Goal: Information Seeking & Learning: Learn about a topic

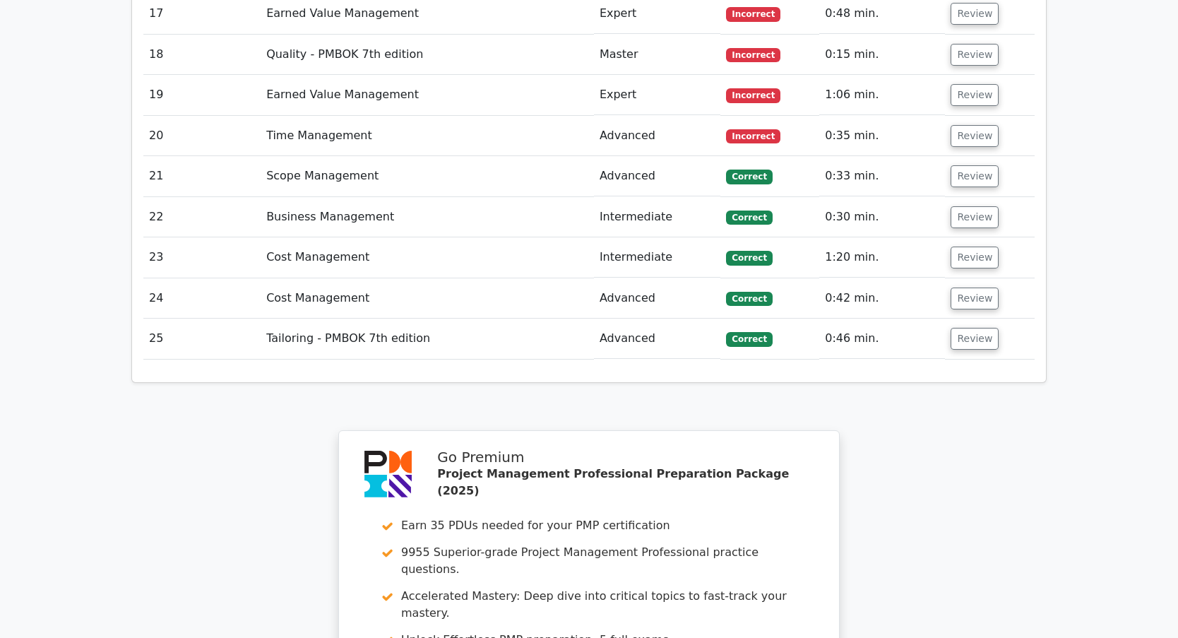
scroll to position [3303, 0]
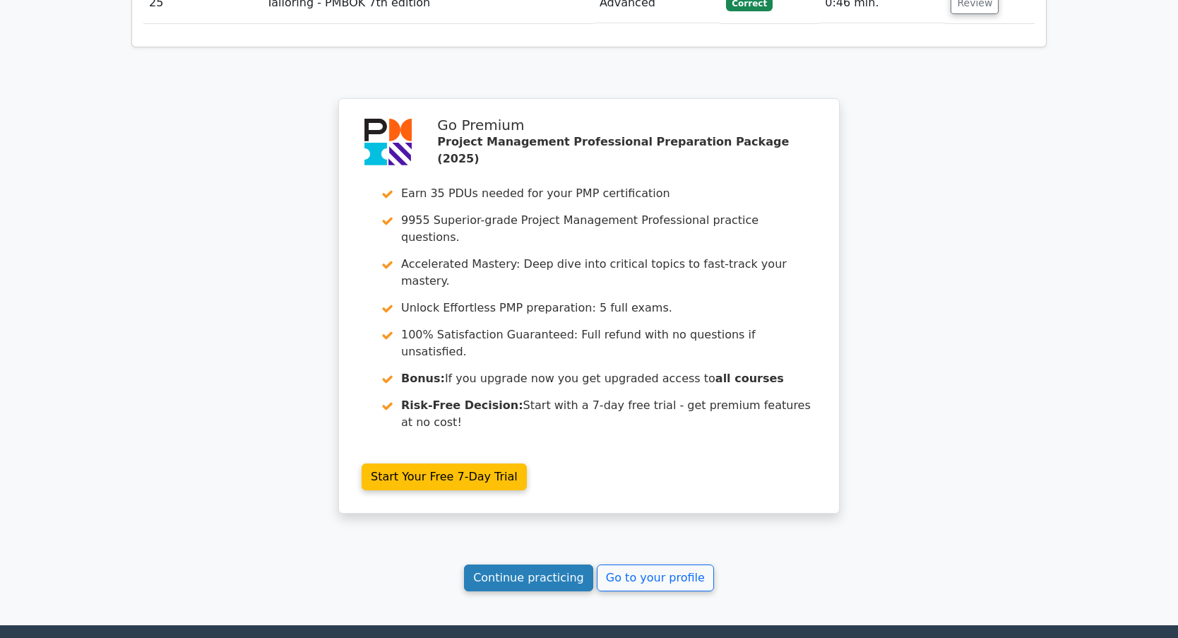
click at [533, 564] on link "Continue practicing" at bounding box center [528, 577] width 129 height 27
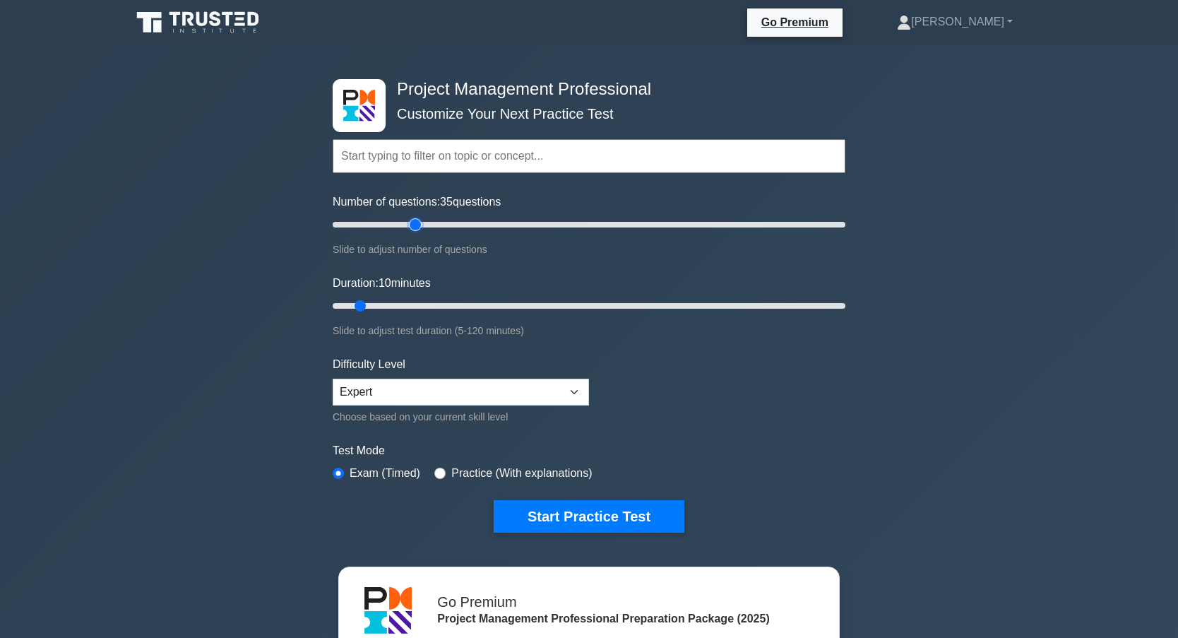
click at [415, 225] on input "Number of questions: 35 questions" at bounding box center [589, 224] width 513 height 17
click at [403, 224] on input "Number of questions: 30 questions" at bounding box center [589, 224] width 513 height 17
type input "25"
click at [393, 227] on input "Number of questions: 30 questions" at bounding box center [589, 224] width 513 height 17
click at [407, 300] on input "Duration: 20 minutes" at bounding box center [589, 305] width 513 height 17
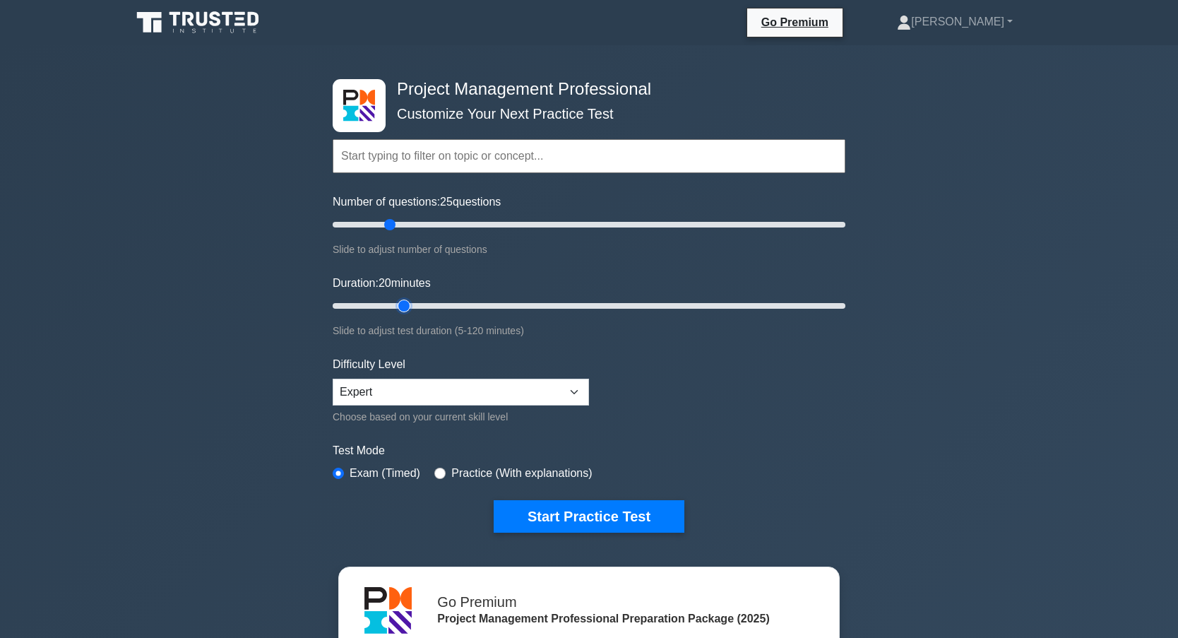
click at [413, 302] on input "Duration: 20 minutes" at bounding box center [589, 305] width 513 height 17
click at [414, 303] on input "Duration: 20 minutes" at bounding box center [589, 305] width 513 height 17
type input "25"
click at [422, 306] on input "Duration: 20 minutes" at bounding box center [589, 305] width 513 height 17
click at [542, 514] on button "Start Practice Test" at bounding box center [589, 516] width 191 height 32
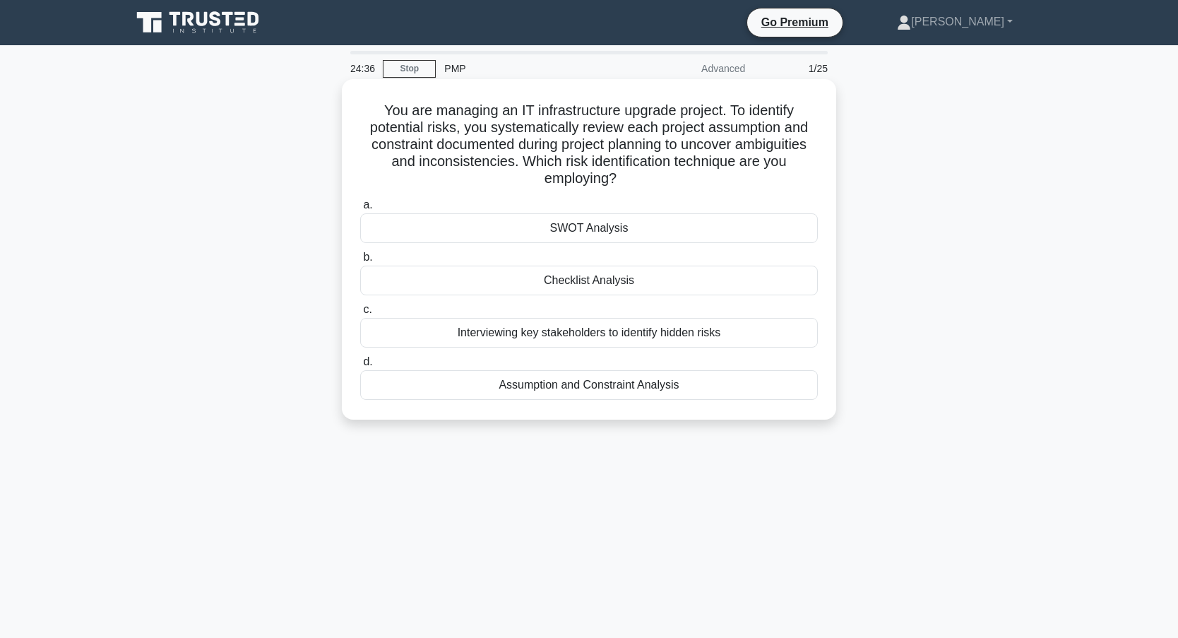
click at [608, 284] on div "Checklist Analysis" at bounding box center [589, 281] width 458 height 30
click at [360, 262] on input "b. Checklist Analysis" at bounding box center [360, 257] width 0 height 9
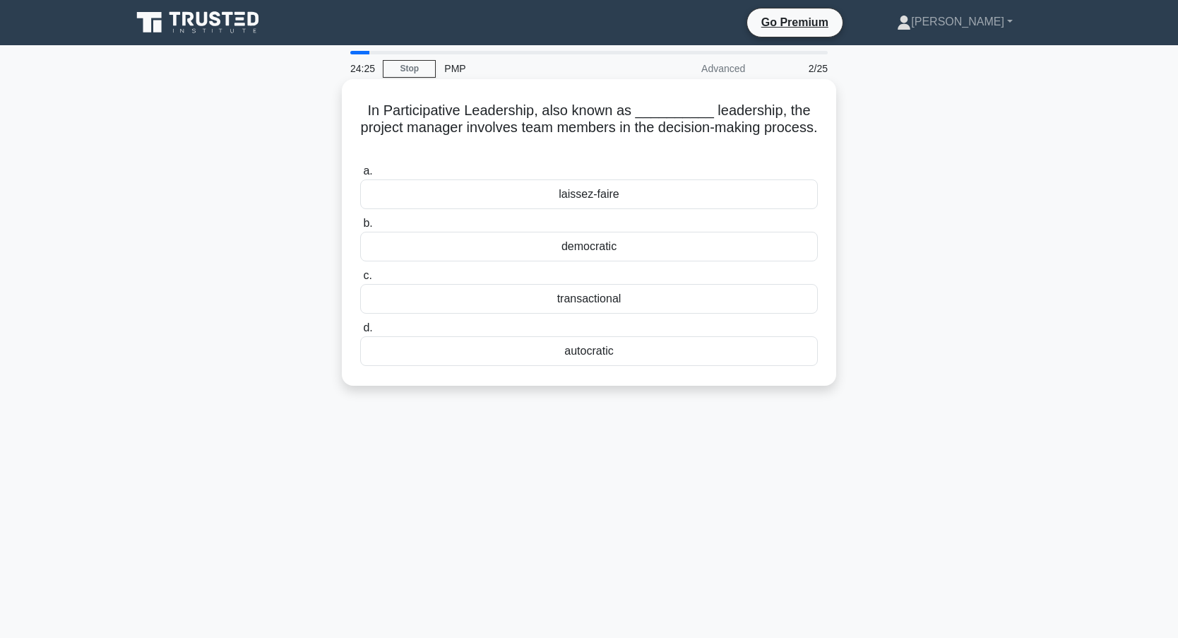
click at [620, 238] on div "democratic" at bounding box center [589, 247] width 458 height 30
click at [360, 228] on input "b. democratic" at bounding box center [360, 223] width 0 height 9
click at [572, 251] on div "0.80" at bounding box center [589, 247] width 458 height 30
click at [360, 228] on input "b. 0.80" at bounding box center [360, 223] width 0 height 9
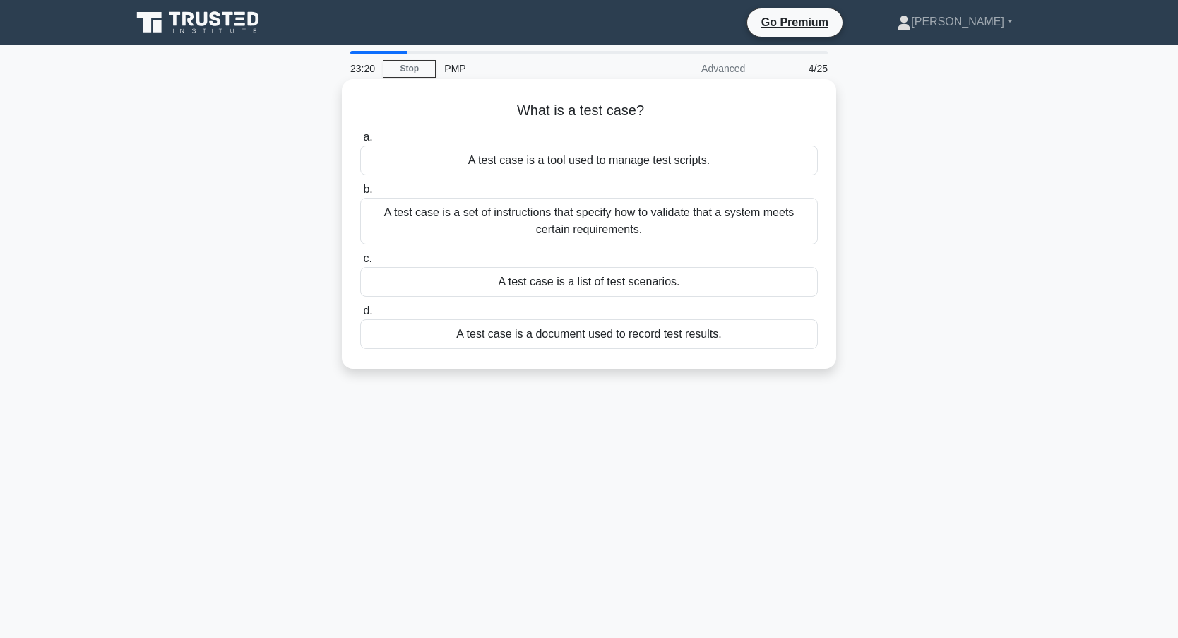
click at [459, 287] on div "A test case is a list of test scenarios." at bounding box center [589, 282] width 458 height 30
click at [360, 264] on input "c. A test case is a list of test scenarios." at bounding box center [360, 258] width 0 height 9
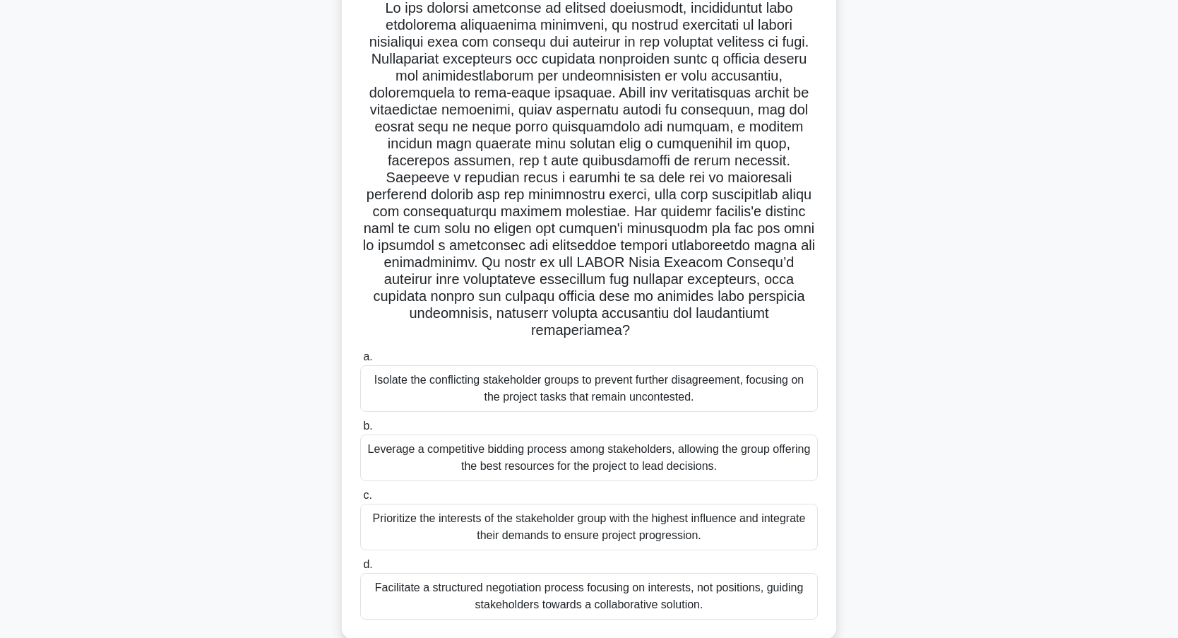
scroll to position [125, 0]
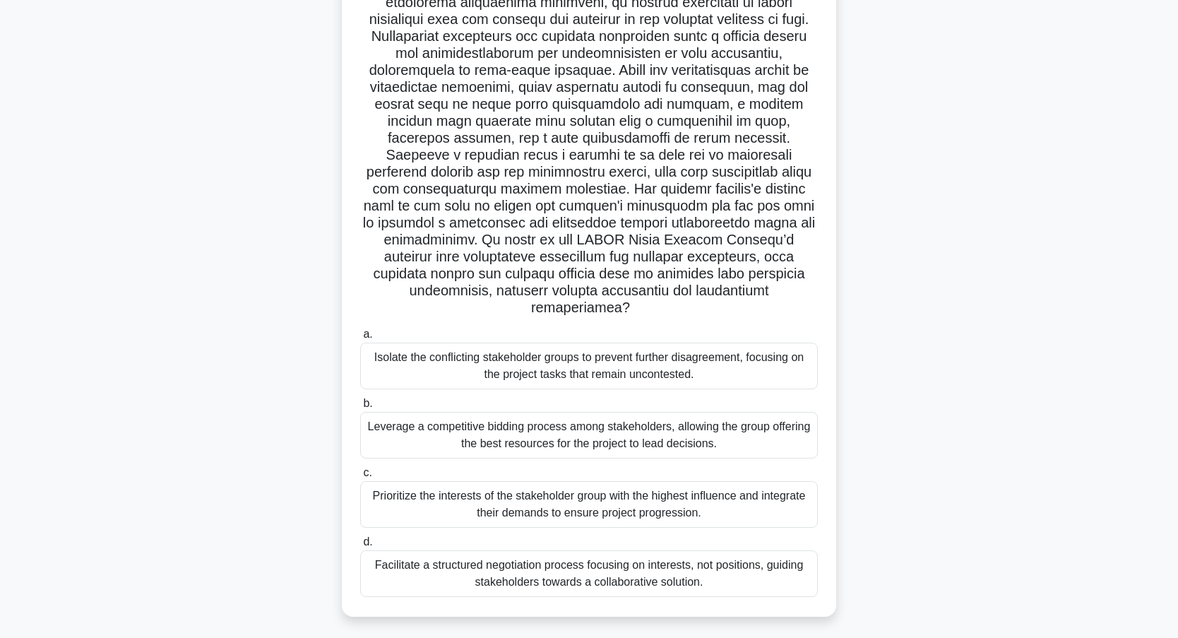
click at [670, 560] on div "Facilitate a structured negotiation process focusing on interests, not position…" at bounding box center [589, 573] width 458 height 47
click at [360, 547] on input "d. Facilitate a structured negotiation process focusing on interests, not posit…" at bounding box center [360, 542] width 0 height 9
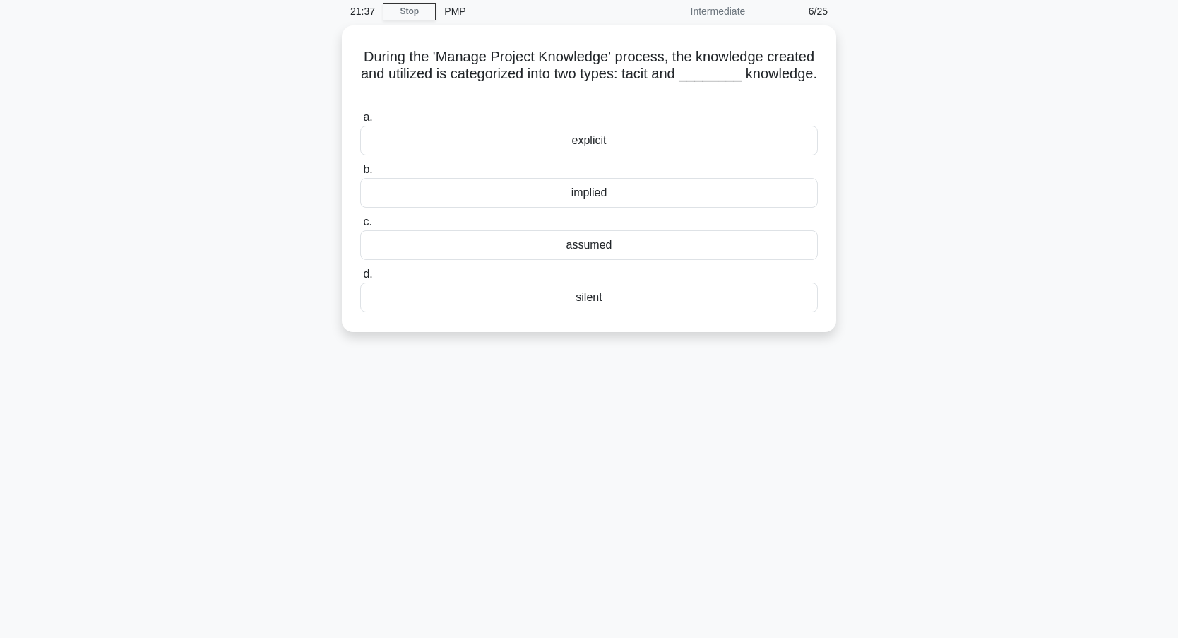
scroll to position [0, 0]
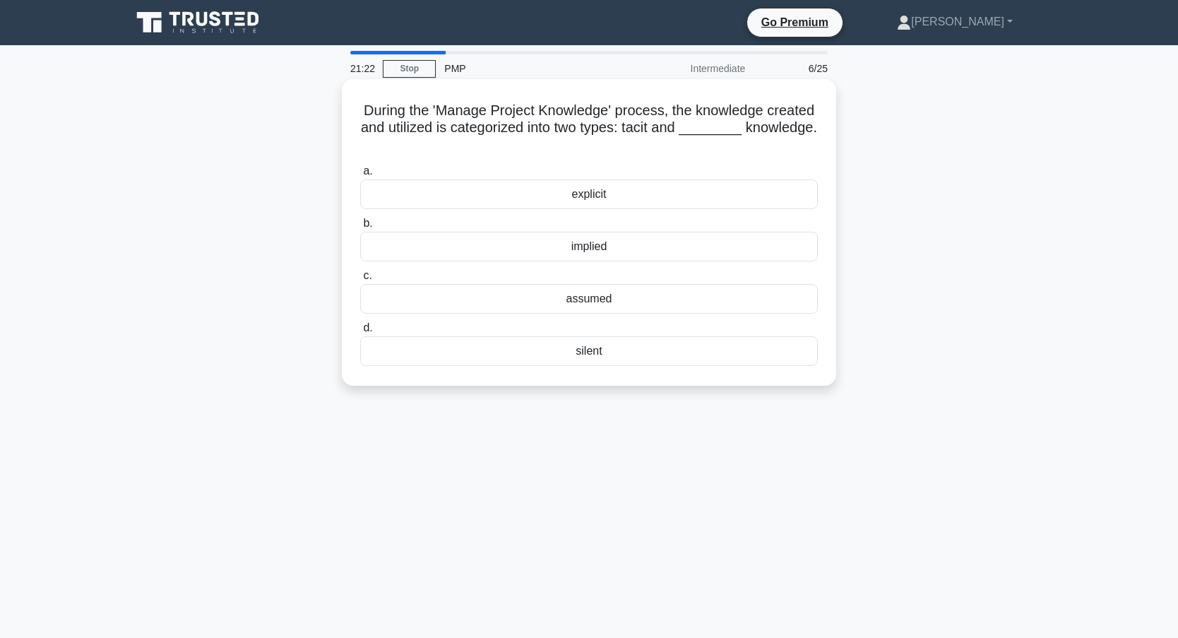
click at [472, 199] on div "explicit" at bounding box center [589, 194] width 458 height 30
click at [360, 176] on input "a. explicit" at bounding box center [360, 171] width 0 height 9
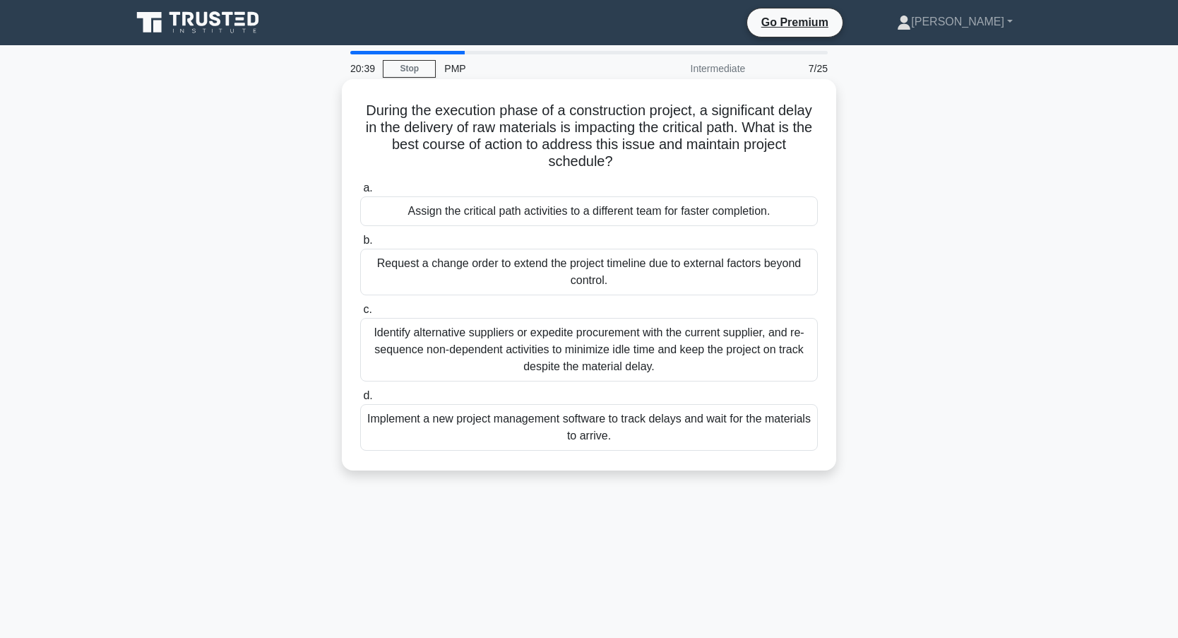
click at [507, 348] on div "Identify alternative suppliers or expedite procurement with the current supplie…" at bounding box center [589, 350] width 458 height 64
click at [360, 314] on input "c. Identify alternative suppliers or expedite procurement with the current supp…" at bounding box center [360, 309] width 0 height 9
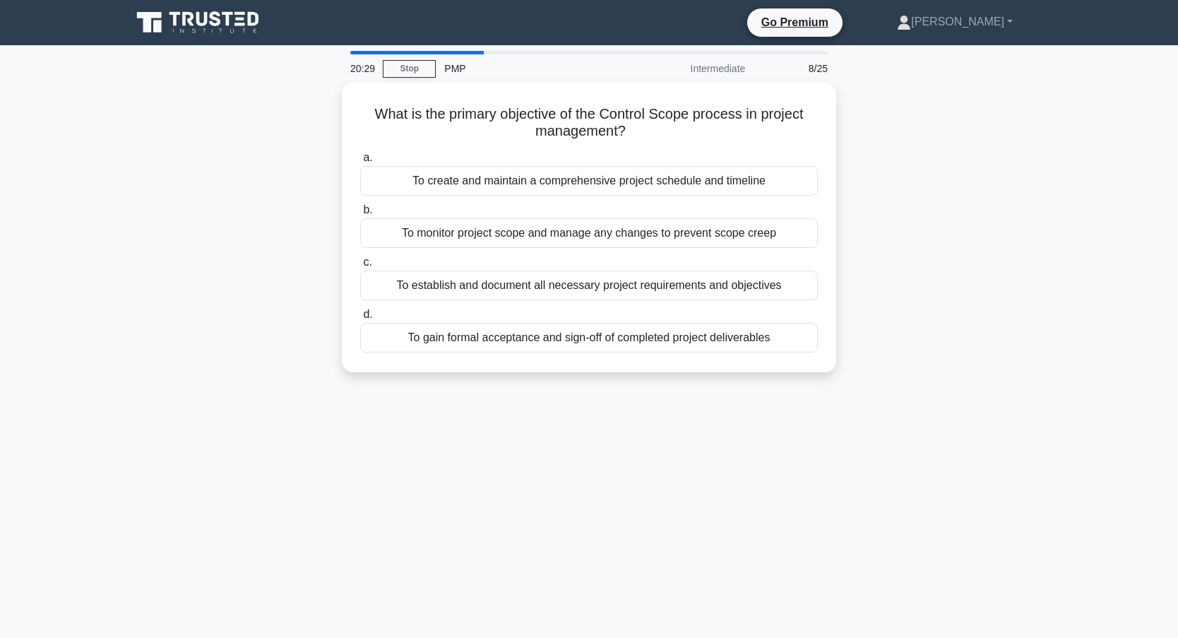
click at [278, 345] on div "What is the primary objective of the Control Scope process in project managemen…" at bounding box center [589, 236] width 933 height 307
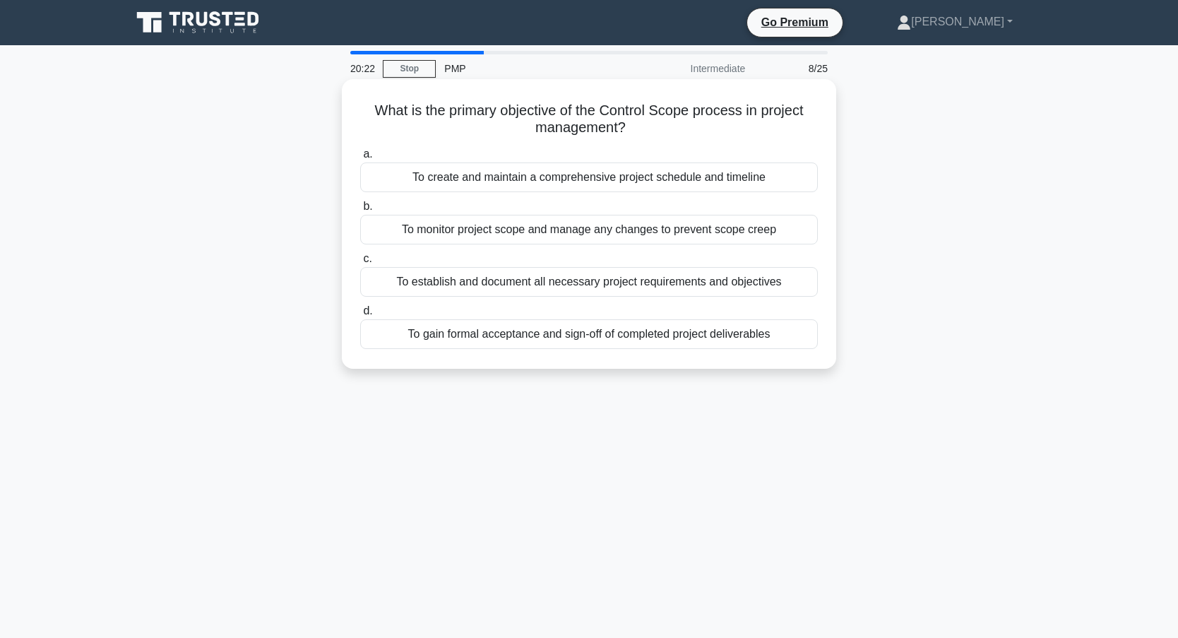
click at [514, 232] on div "To monitor project scope and manage any changes to prevent scope creep" at bounding box center [589, 230] width 458 height 30
click at [360, 211] on input "b. To monitor project scope and manage any changes to prevent scope creep" at bounding box center [360, 206] width 0 height 9
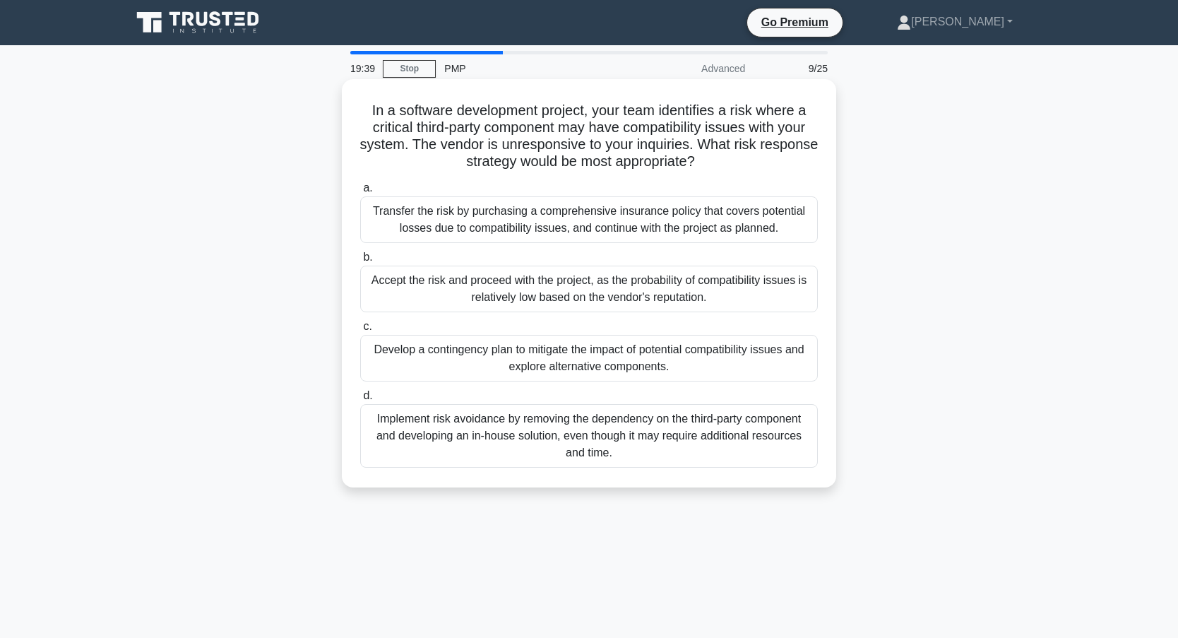
click at [507, 359] on div "Develop a contingency plan to mitigate the impact of potential compatibility is…" at bounding box center [589, 358] width 458 height 47
click at [360, 331] on input "c. Develop a contingency plan to mitigate the impact of potential compatibility…" at bounding box center [360, 326] width 0 height 9
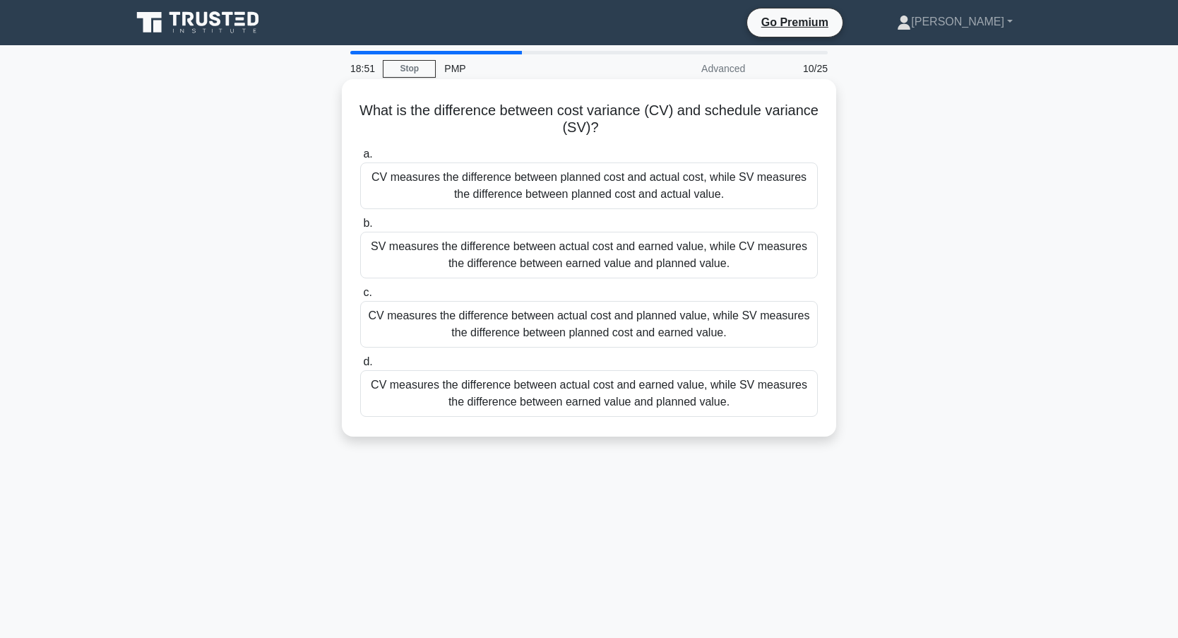
click at [398, 324] on div "CV measures the difference between actual cost and planned value, while SV meas…" at bounding box center [589, 324] width 458 height 47
click at [360, 297] on input "c. CV measures the difference between actual cost and planned value, while SV m…" at bounding box center [360, 292] width 0 height 9
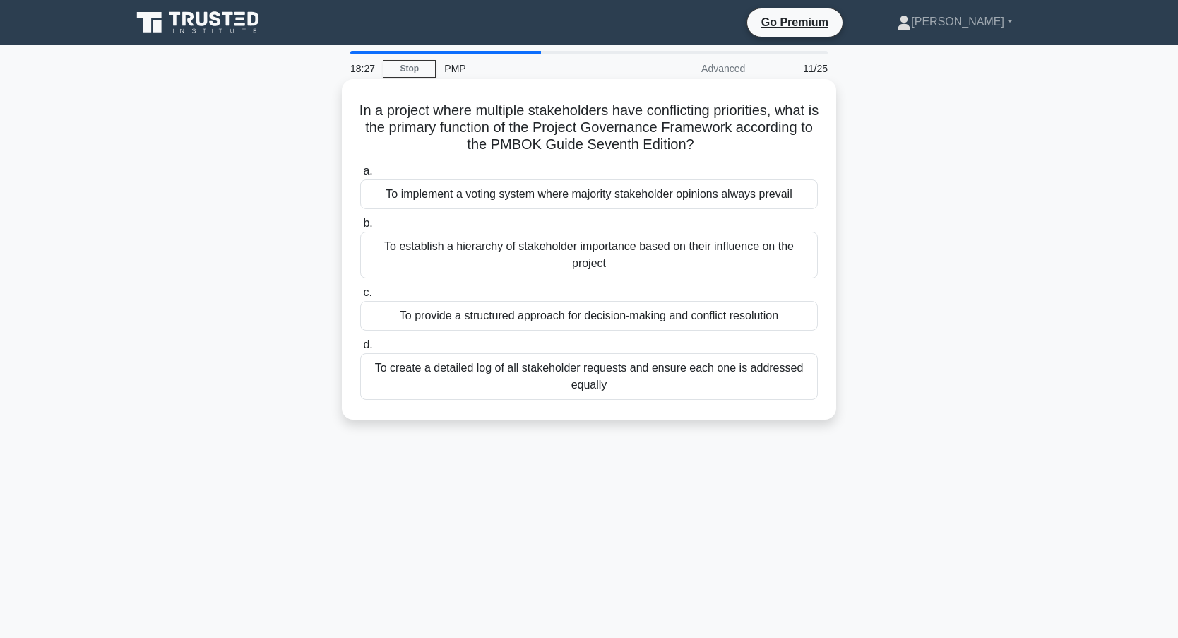
click at [434, 252] on div "To establish a hierarchy of stakeholder importance based on their influence on …" at bounding box center [589, 255] width 458 height 47
click at [360, 228] on input "b. To establish a hierarchy of stakeholder importance based on their influence …" at bounding box center [360, 223] width 0 height 9
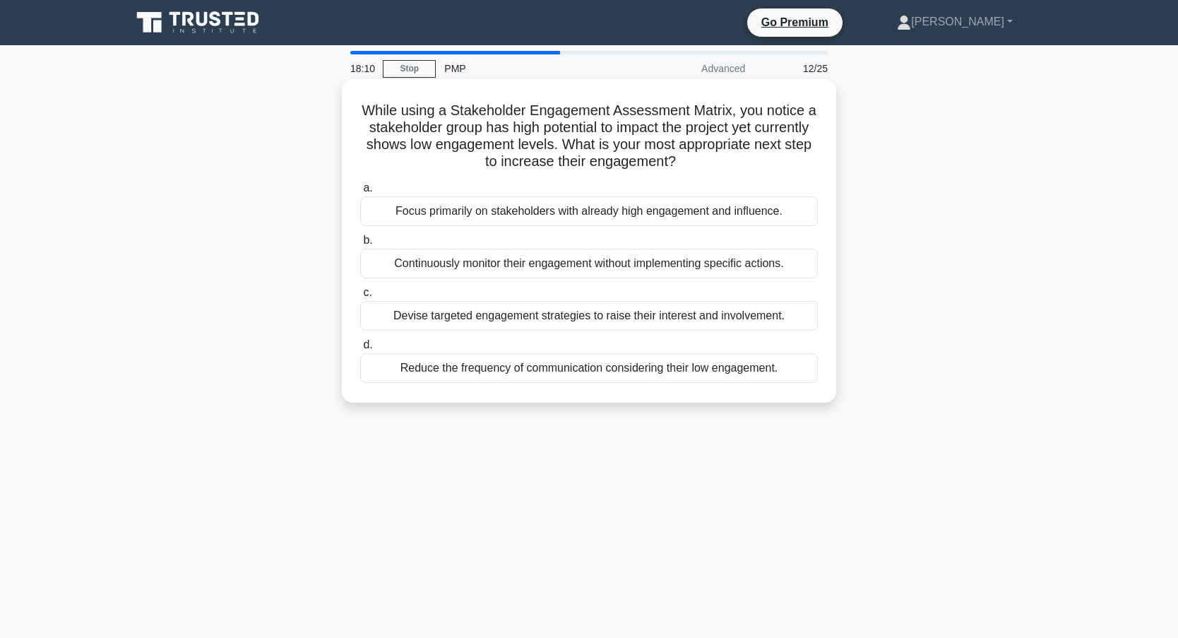
click at [420, 318] on div "Devise targeted engagement strategies to raise their interest and involvement." at bounding box center [589, 316] width 458 height 30
click at [360, 297] on input "c. Devise targeted engagement strategies to raise their interest and involvemen…" at bounding box center [360, 292] width 0 height 9
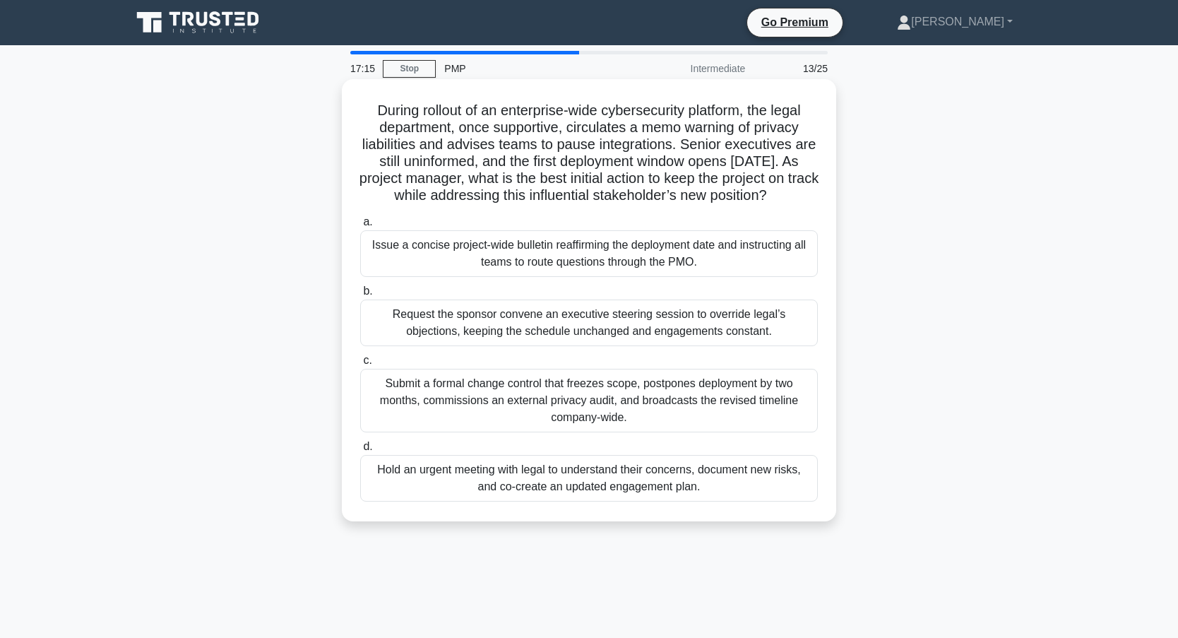
click at [487, 497] on div "Hold an urgent meeting with legal to understand their concerns, document new ri…" at bounding box center [589, 478] width 458 height 47
click at [360, 451] on input "d. Hold an urgent meeting with legal to understand their concerns, document new…" at bounding box center [360, 446] width 0 height 9
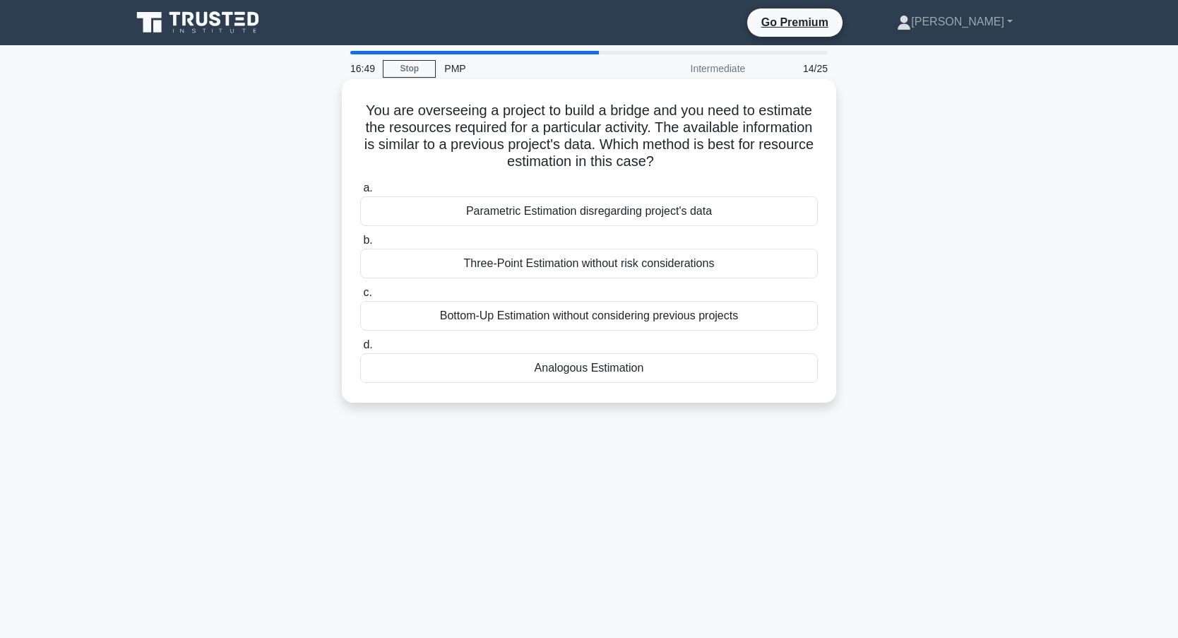
click at [465, 374] on div "Analogous Estimation" at bounding box center [589, 368] width 458 height 30
click at [360, 350] on input "d. Analogous Estimation" at bounding box center [360, 345] width 0 height 9
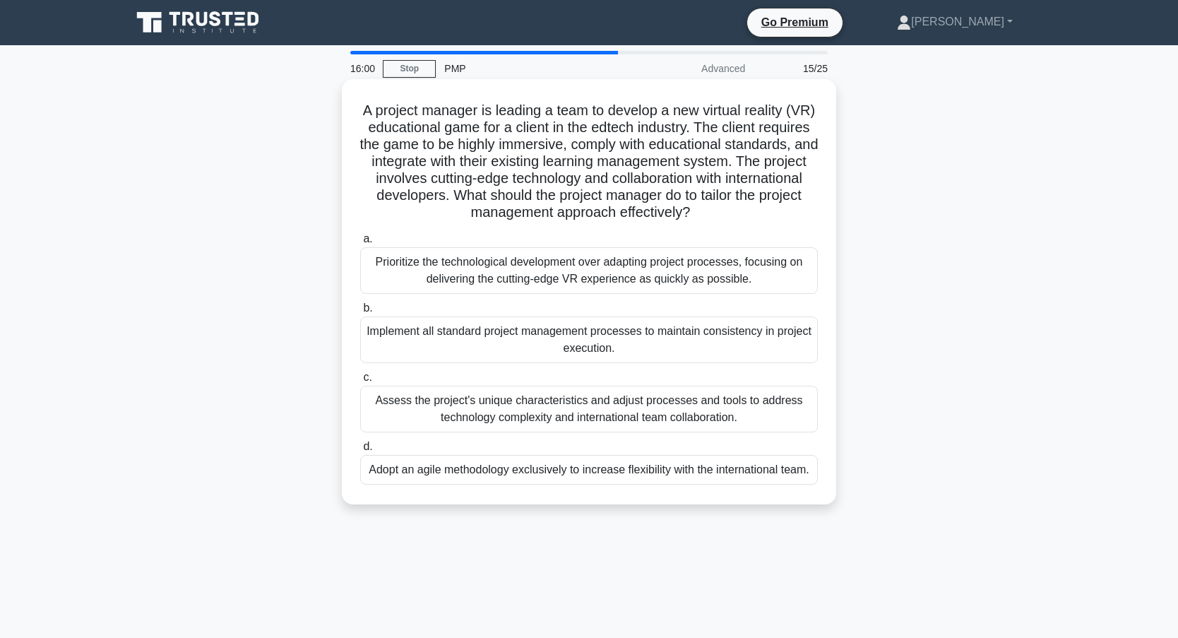
click at [428, 410] on div "Assess the project's unique characteristics and adjust processes and tools to a…" at bounding box center [589, 409] width 458 height 47
click at [360, 382] on input "c. Assess the project's unique characteristics and adjust processes and tools t…" at bounding box center [360, 377] width 0 height 9
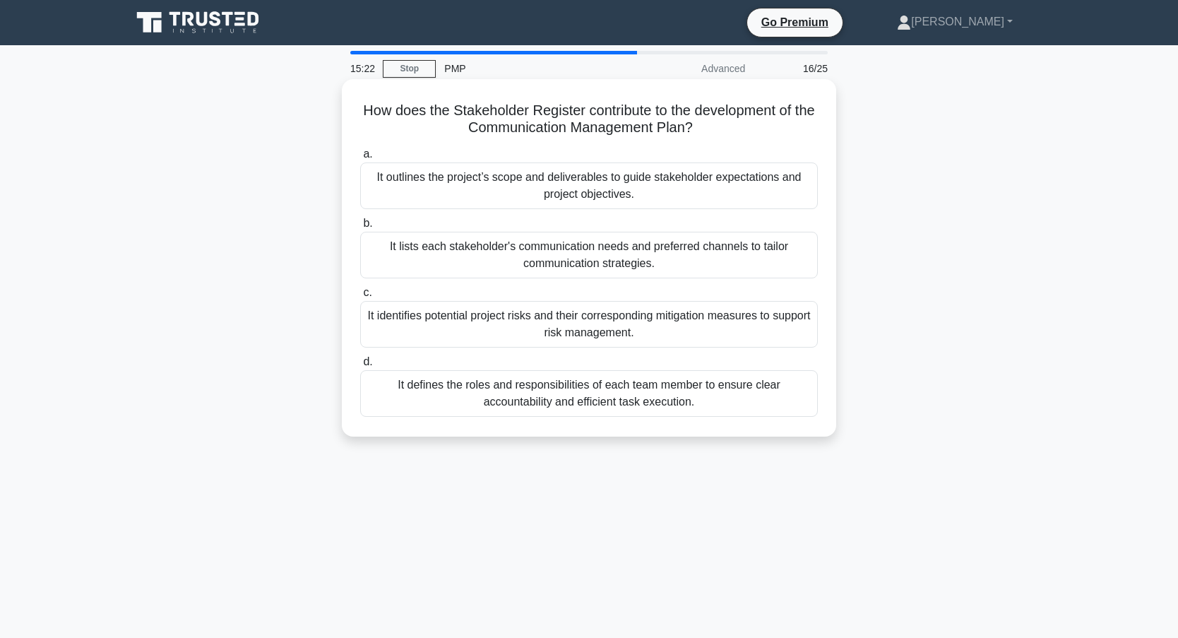
click at [415, 255] on div "It lists each stakeholder's communication needs and preferred channels to tailo…" at bounding box center [589, 255] width 458 height 47
click at [360, 228] on input "b. It lists each stakeholder's communication needs and preferred channels to ta…" at bounding box center [360, 223] width 0 height 9
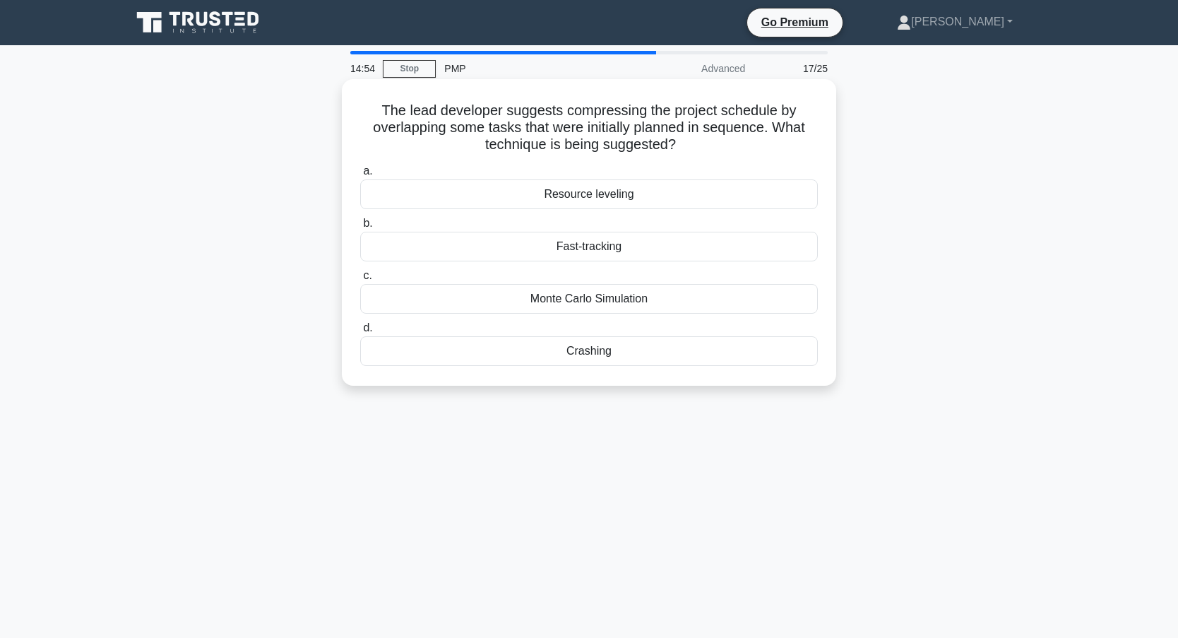
click at [429, 243] on div "Fast-tracking" at bounding box center [589, 247] width 458 height 30
click at [360, 228] on input "b. Fast-tracking" at bounding box center [360, 223] width 0 height 9
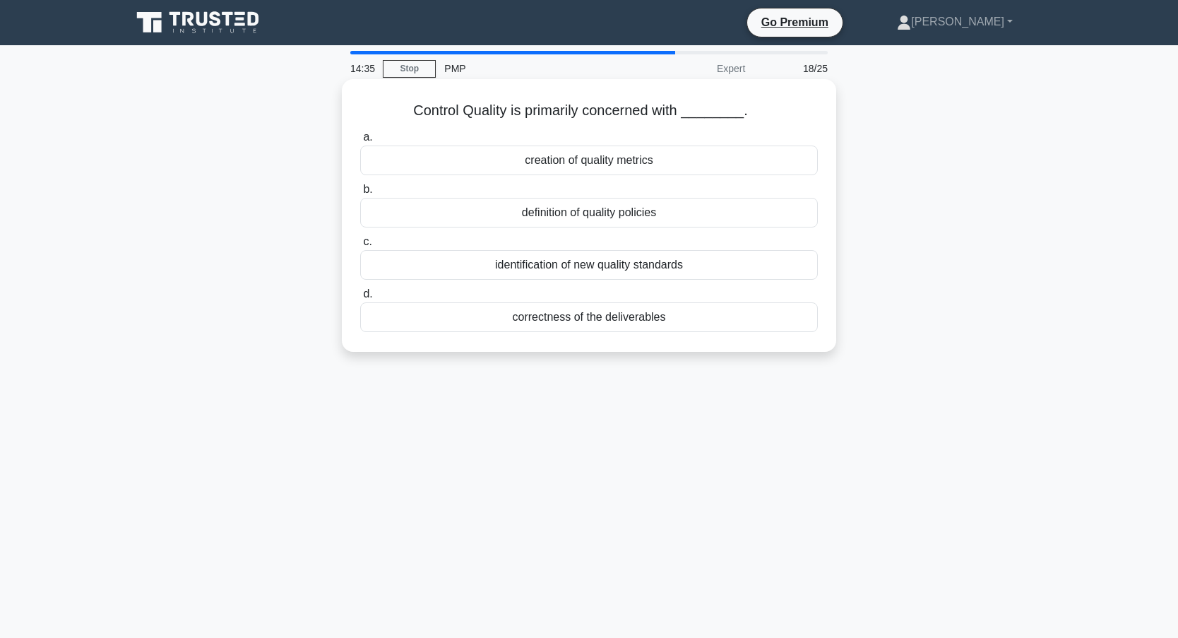
click at [591, 317] on div "correctness of the deliverables" at bounding box center [589, 317] width 458 height 30
click at [360, 299] on input "d. correctness of the deliverables" at bounding box center [360, 294] width 0 height 9
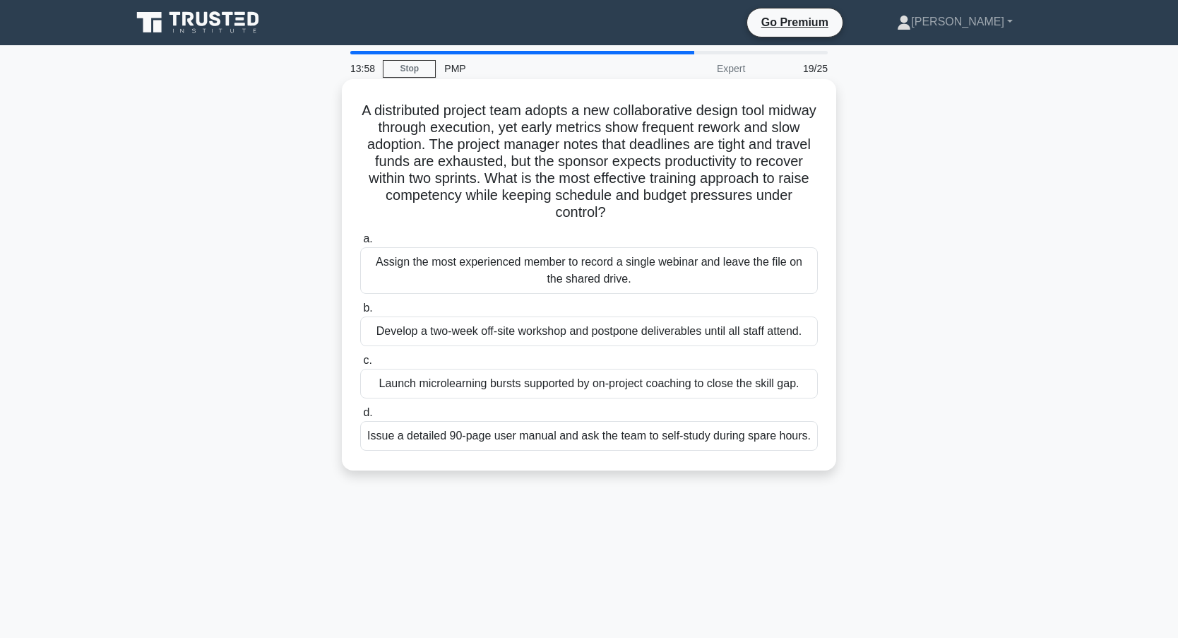
click at [485, 391] on div "Launch microlearning bursts supported by on-project coaching to close the skill…" at bounding box center [589, 384] width 458 height 30
click at [360, 365] on input "c. Launch microlearning bursts supported by on-project coaching to close the sk…" at bounding box center [360, 360] width 0 height 9
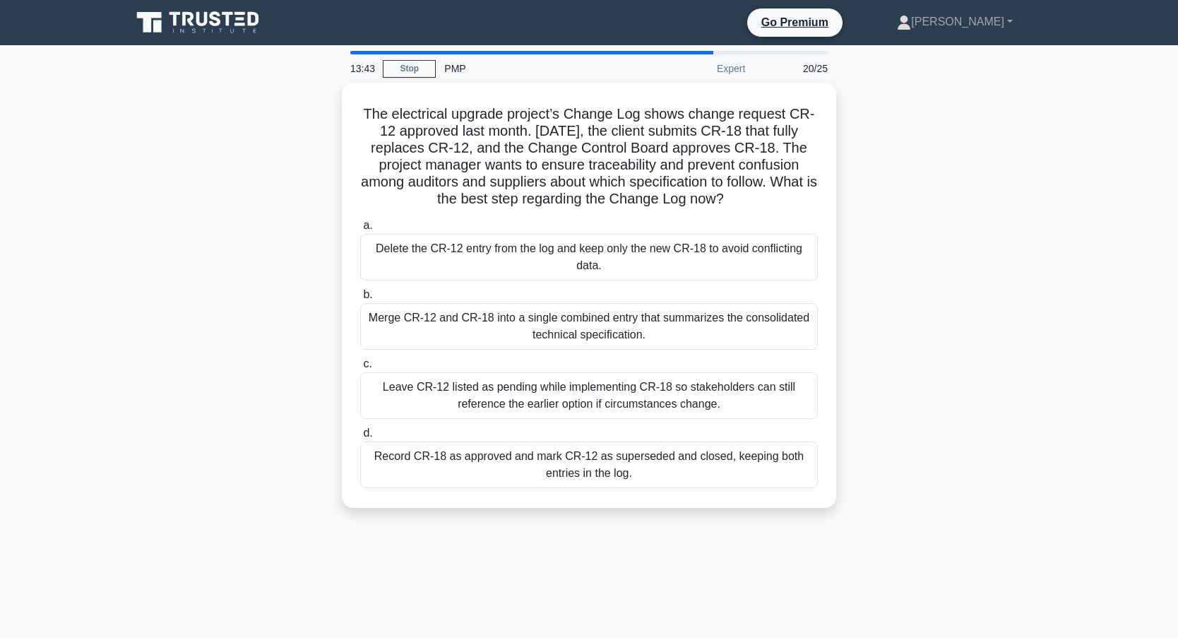
click at [252, 326] on div "The electrical upgrade project’s Change Log shows change request CR-12 approved…" at bounding box center [589, 304] width 933 height 442
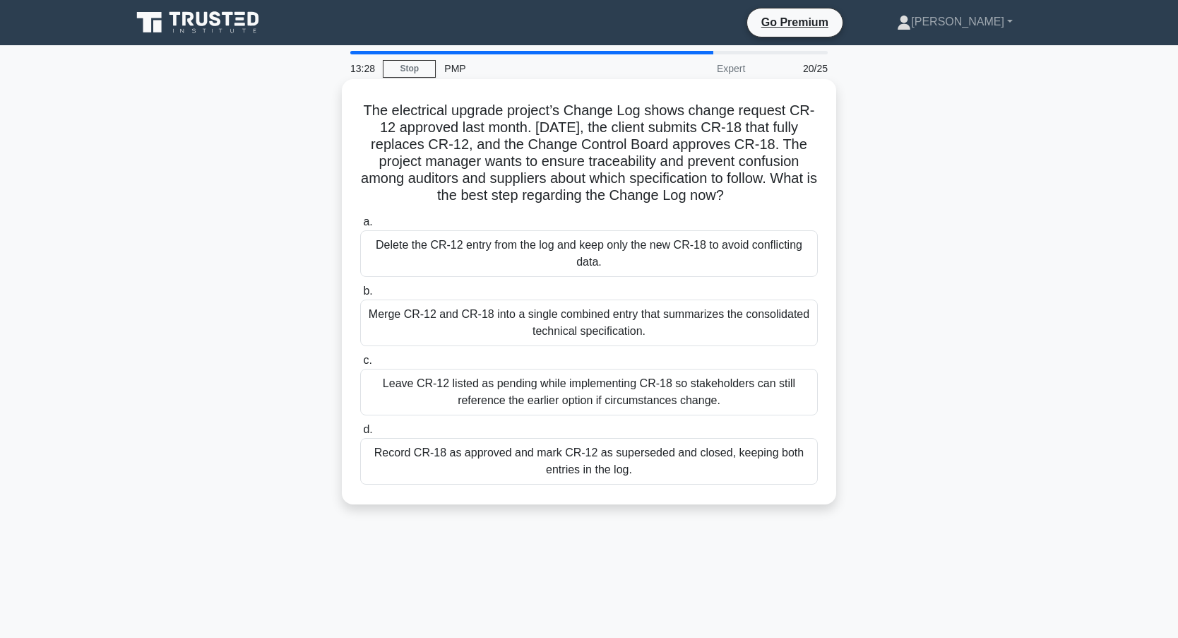
click at [449, 463] on div "Record CR-18 as approved and mark CR-12 as superseded and closed, keeping both …" at bounding box center [589, 461] width 458 height 47
click at [360, 434] on input "d. Record CR-18 as approved and mark CR-12 as superseded and closed, keeping bo…" at bounding box center [360, 429] width 0 height 9
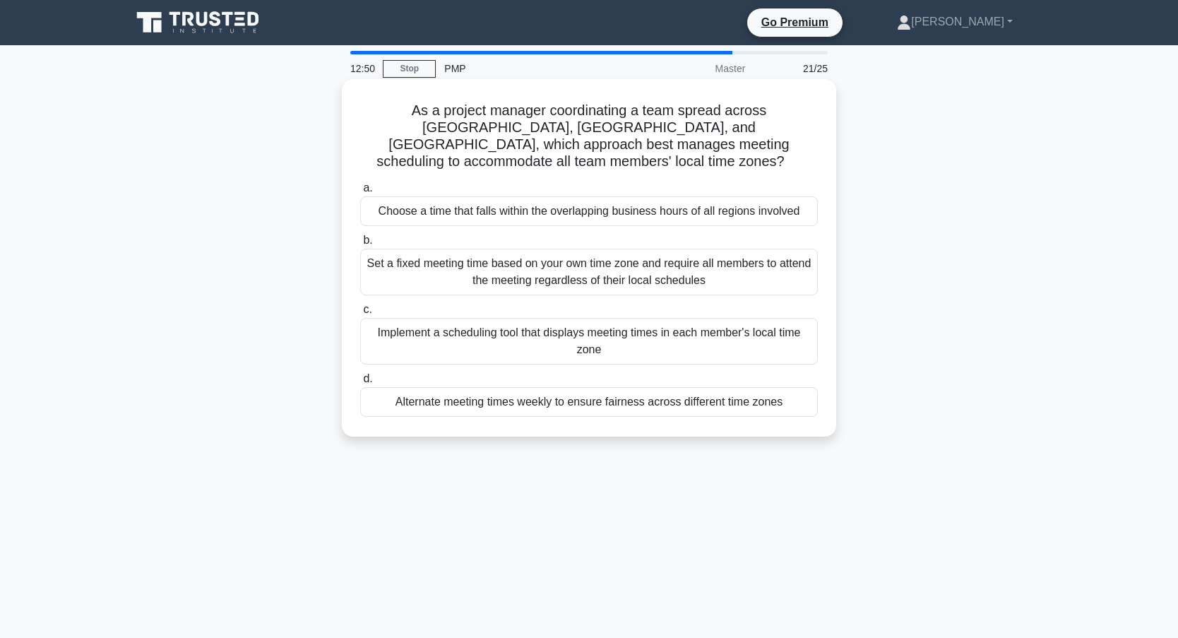
click at [524, 196] on div "Choose a time that falls within the overlapping business hours of all regions i…" at bounding box center [589, 211] width 458 height 30
click at [360, 193] on input "a. Choose a time that falls within the overlapping business hours of all region…" at bounding box center [360, 188] width 0 height 9
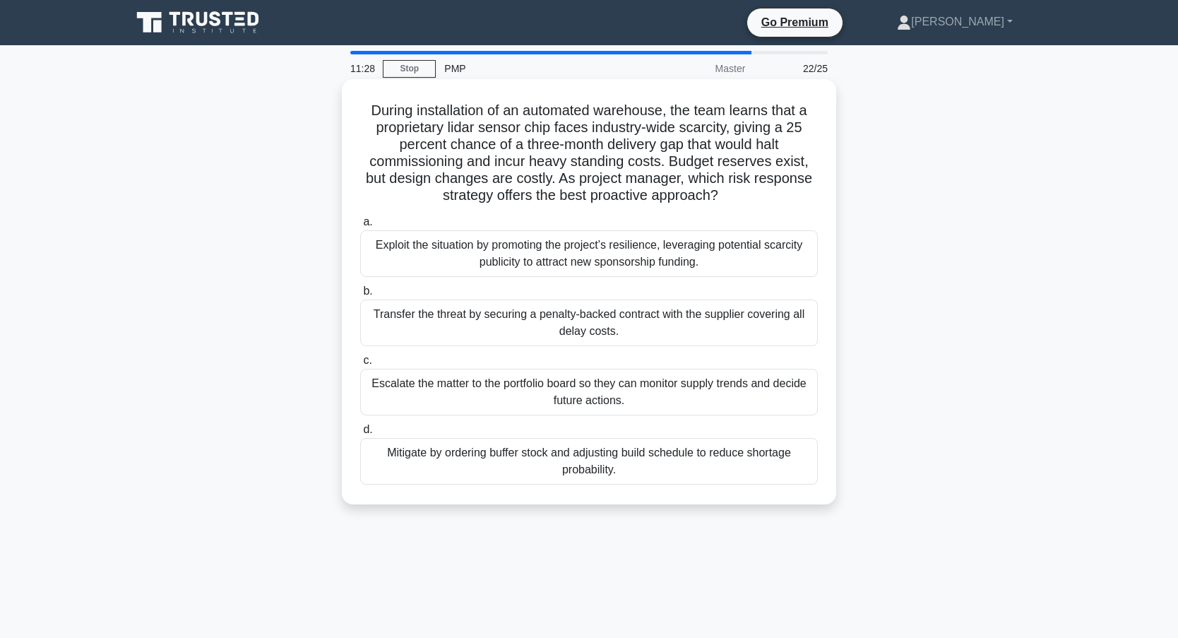
click at [454, 314] on div "Transfer the threat by securing a penalty-backed contract with the supplier cov…" at bounding box center [589, 323] width 458 height 47
click at [360, 296] on input "b. Transfer the threat by securing a penalty-backed contract with the supplier …" at bounding box center [360, 291] width 0 height 9
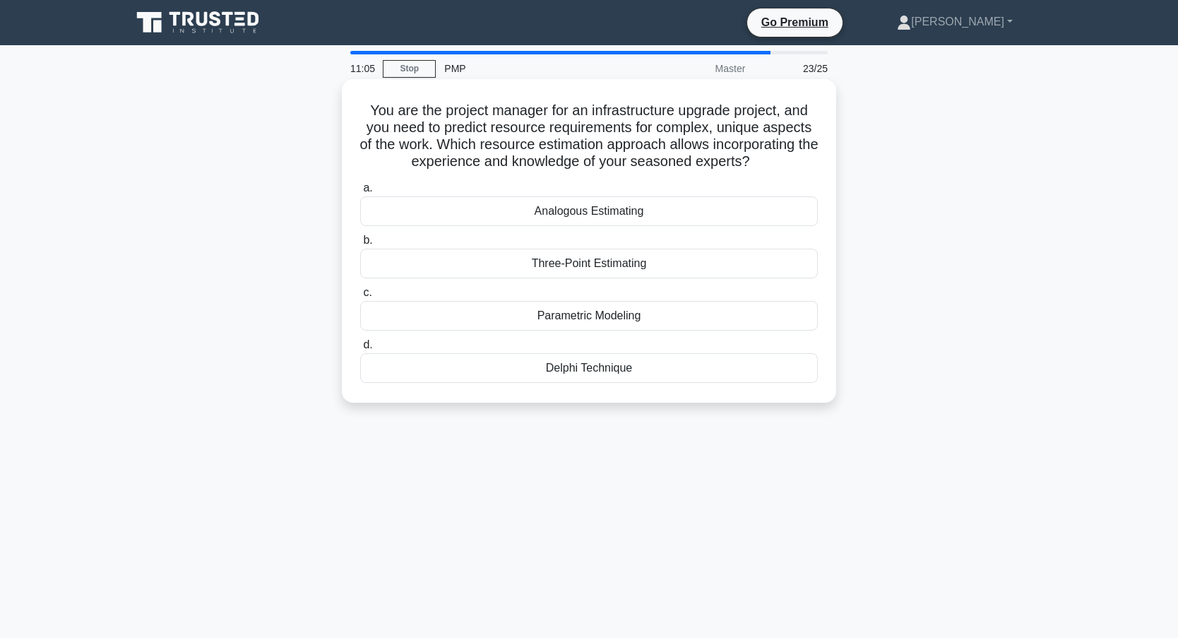
click at [463, 367] on div "Delphi Technique" at bounding box center [589, 368] width 458 height 30
click at [360, 350] on input "d. Delphi Technique" at bounding box center [360, 345] width 0 height 9
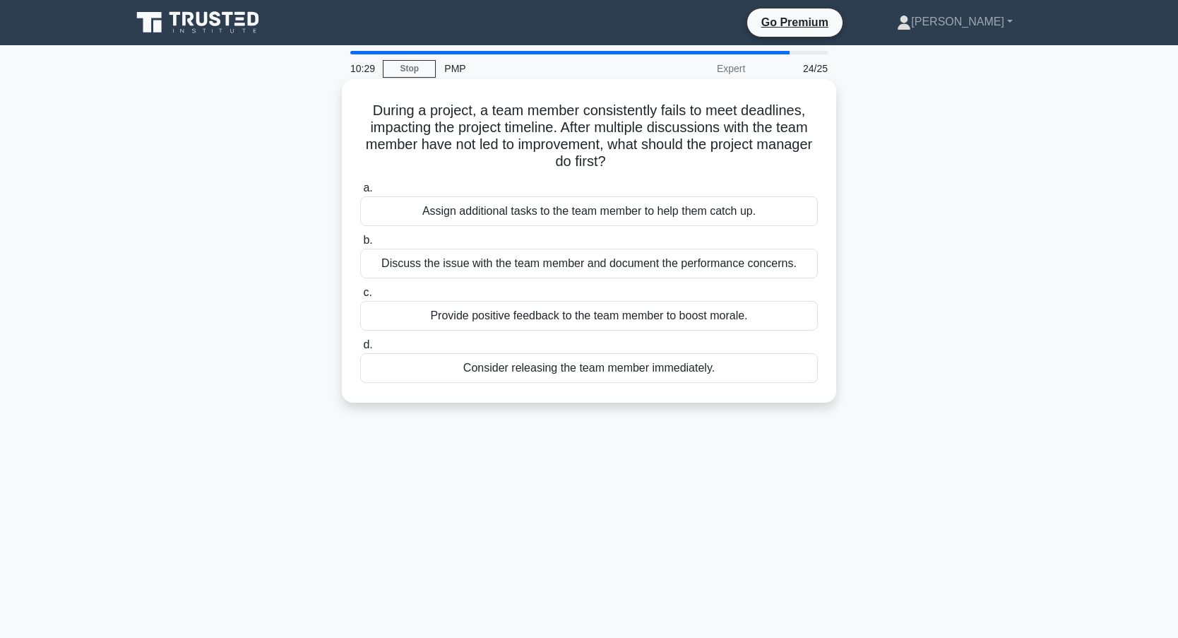
click at [477, 365] on div "Consider releasing the team member immediately." at bounding box center [589, 368] width 458 height 30
click at [360, 350] on input "d. Consider releasing the team member immediately." at bounding box center [360, 345] width 0 height 9
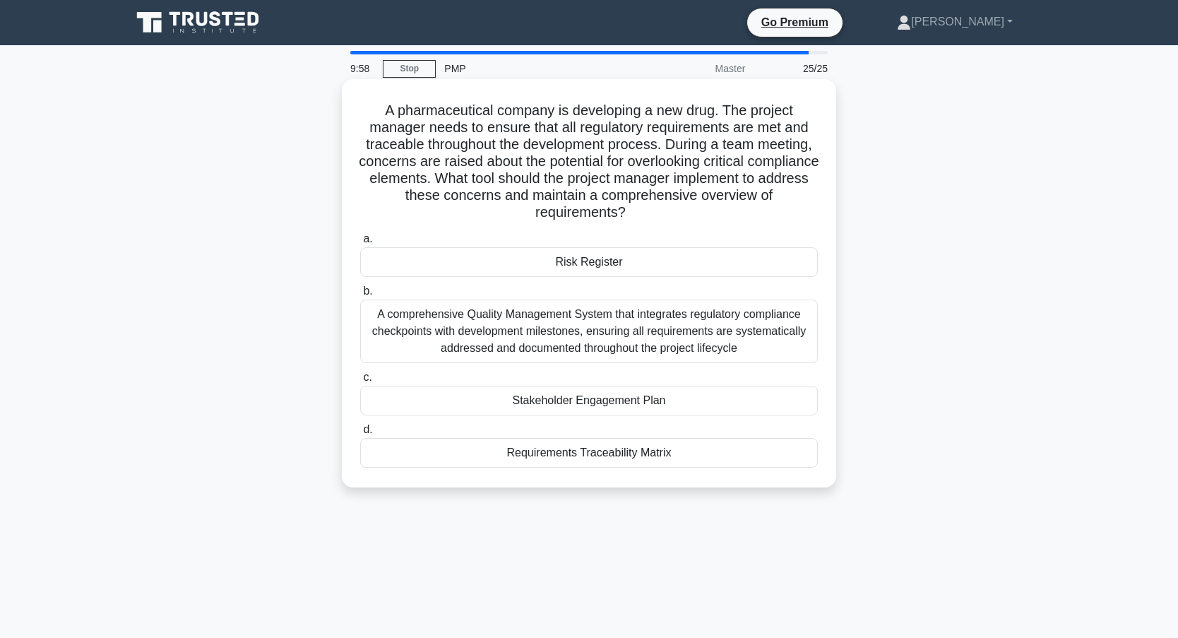
click at [486, 328] on div "A comprehensive Quality Management System that integrates regulatory compliance…" at bounding box center [589, 332] width 458 height 64
click at [360, 296] on input "b. A comprehensive Quality Management System that integrates regulatory complia…" at bounding box center [360, 291] width 0 height 9
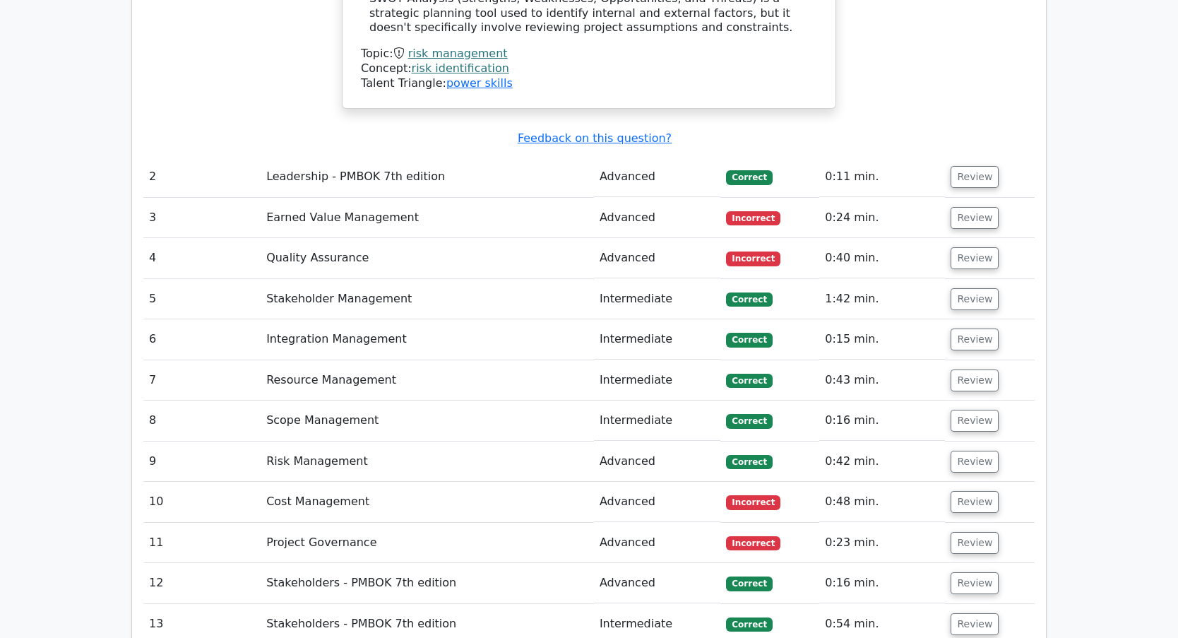
scroll to position [2331, 0]
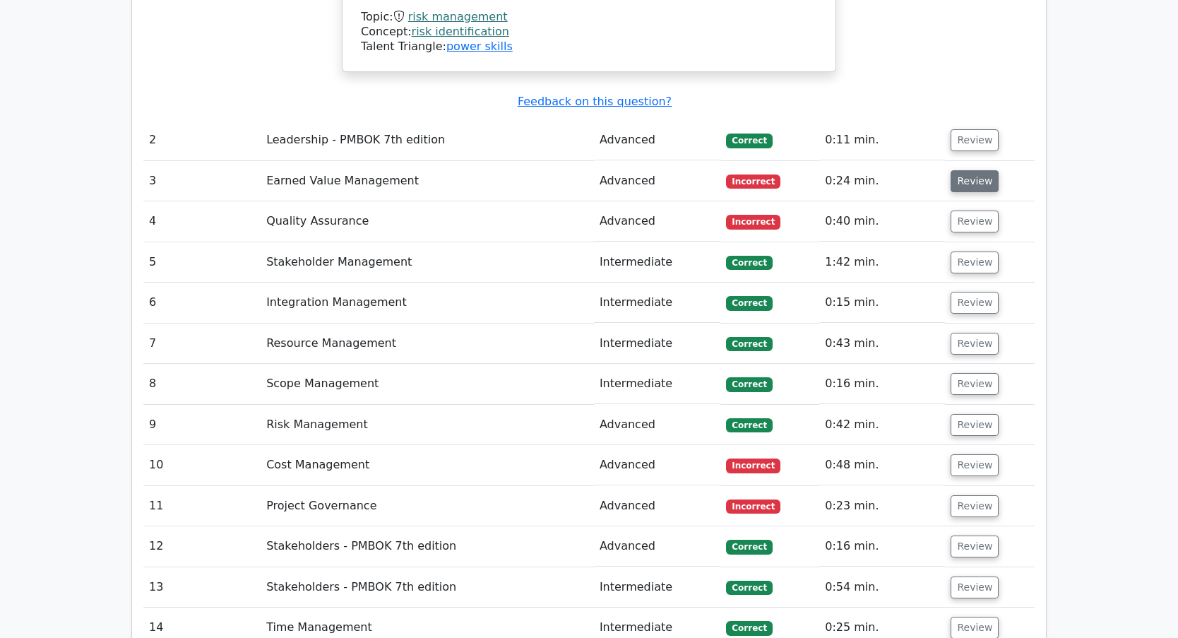
click at [969, 170] on button "Review" at bounding box center [975, 181] width 48 height 22
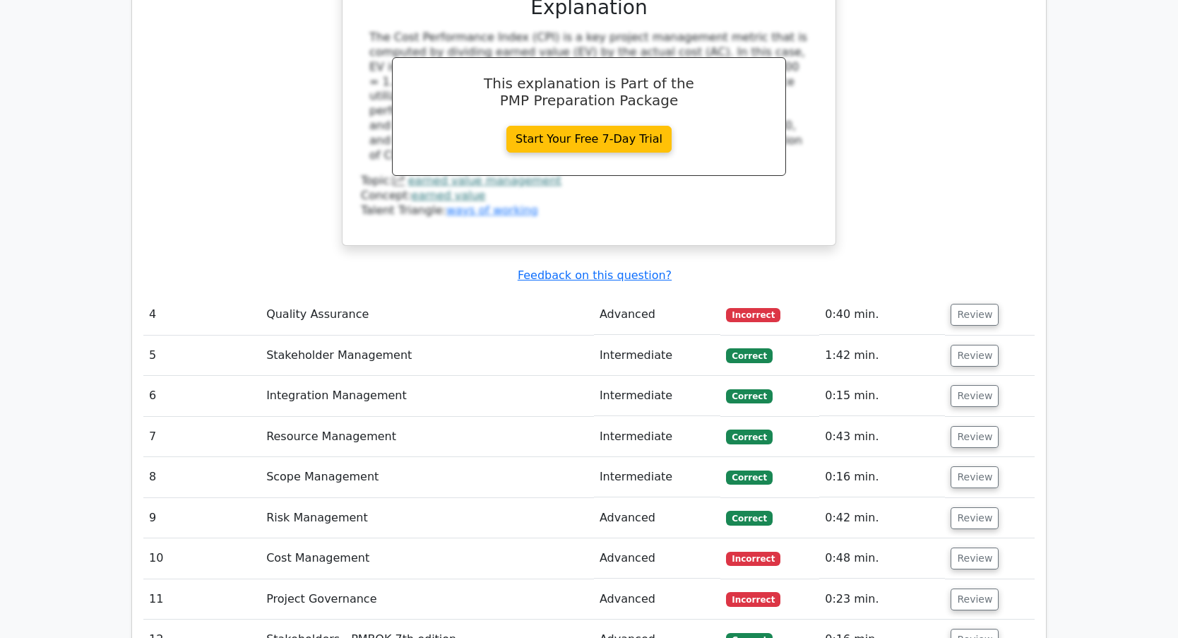
scroll to position [2826, 0]
click at [982, 303] on button "Review" at bounding box center [975, 314] width 48 height 22
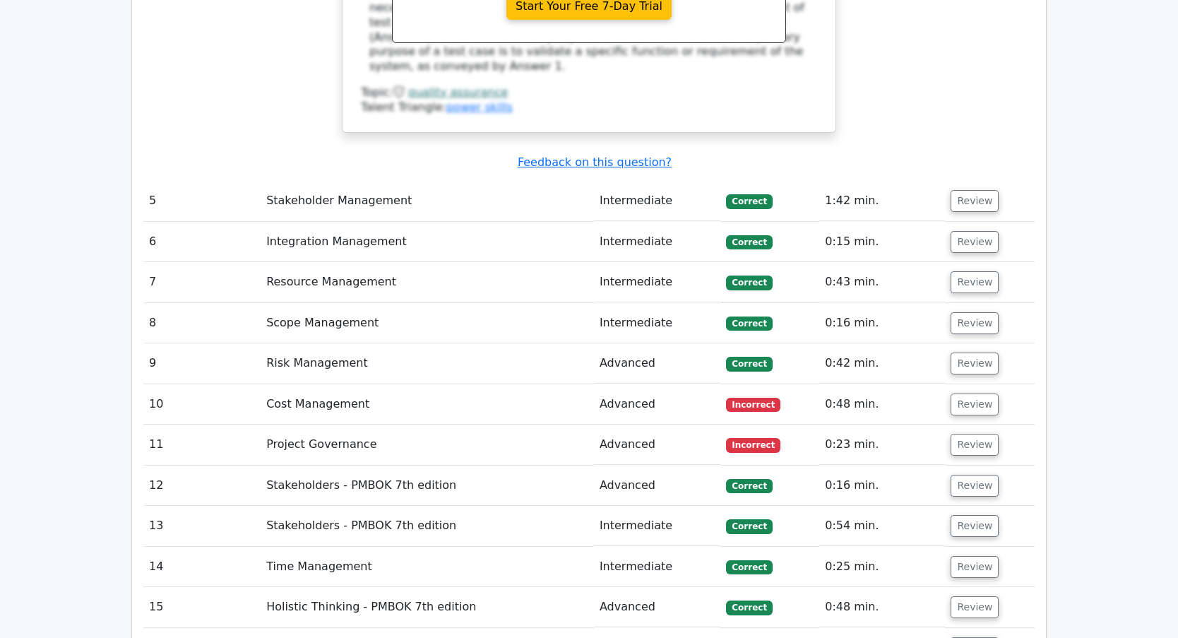
scroll to position [3603, 0]
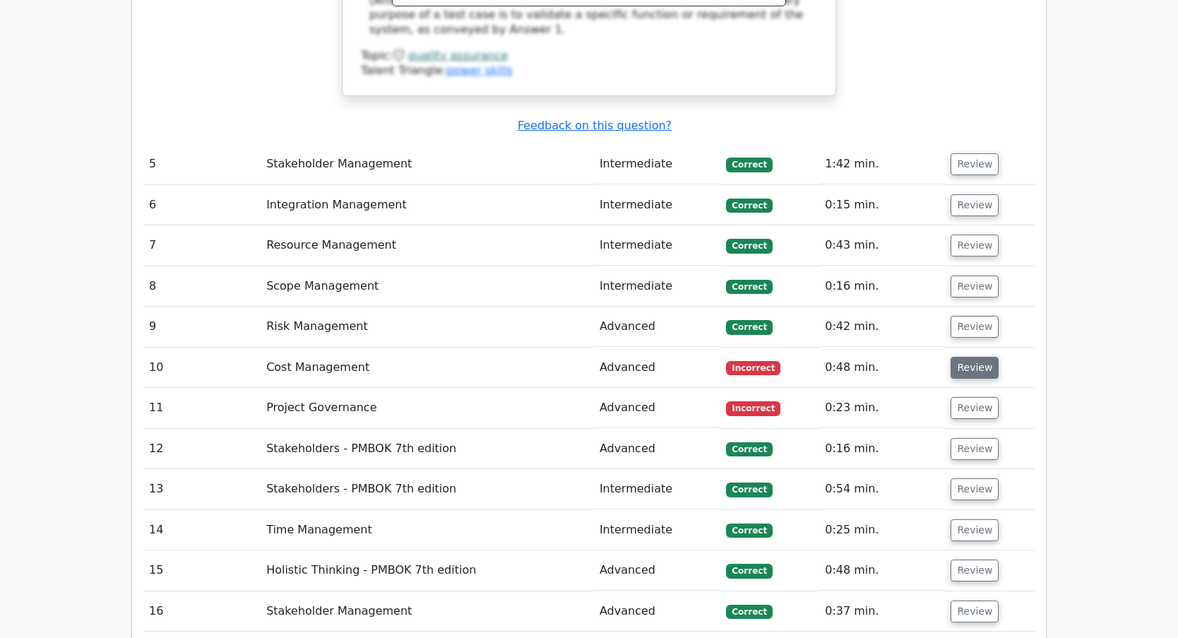
click at [976, 357] on button "Review" at bounding box center [975, 368] width 48 height 22
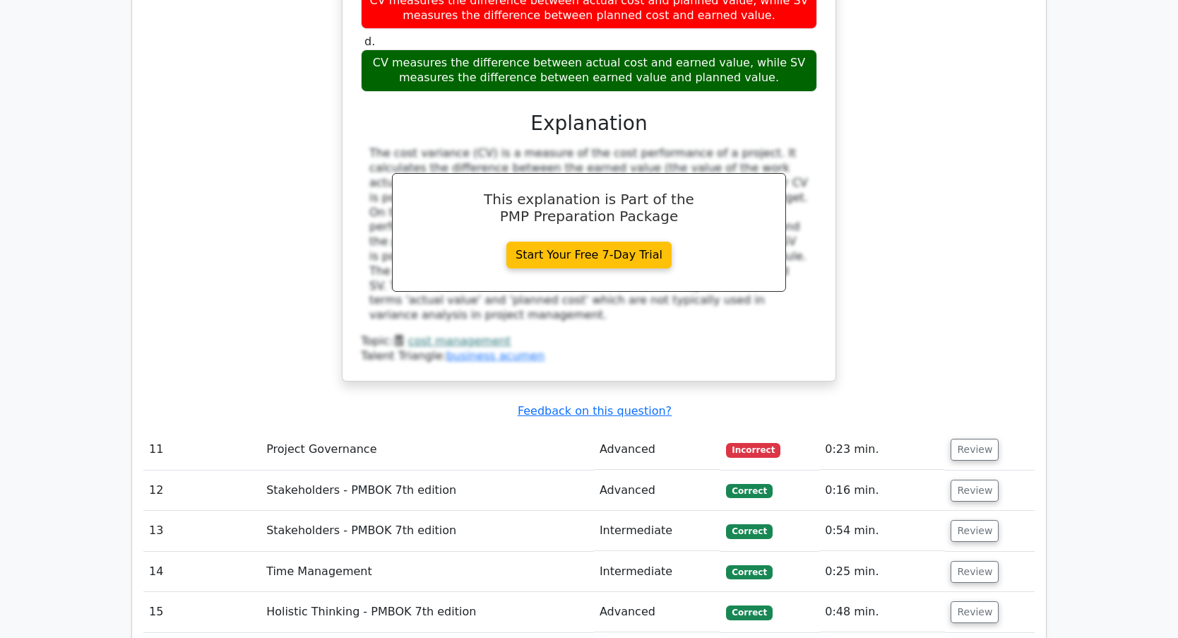
scroll to position [4310, 0]
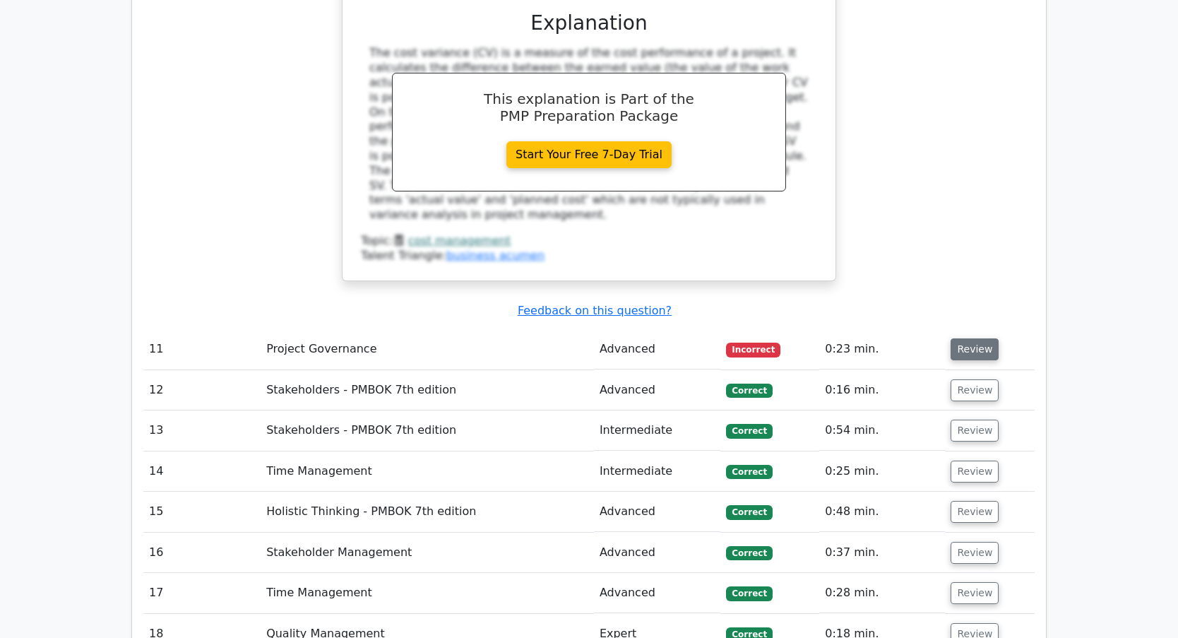
click at [979, 338] on button "Review" at bounding box center [975, 349] width 48 height 22
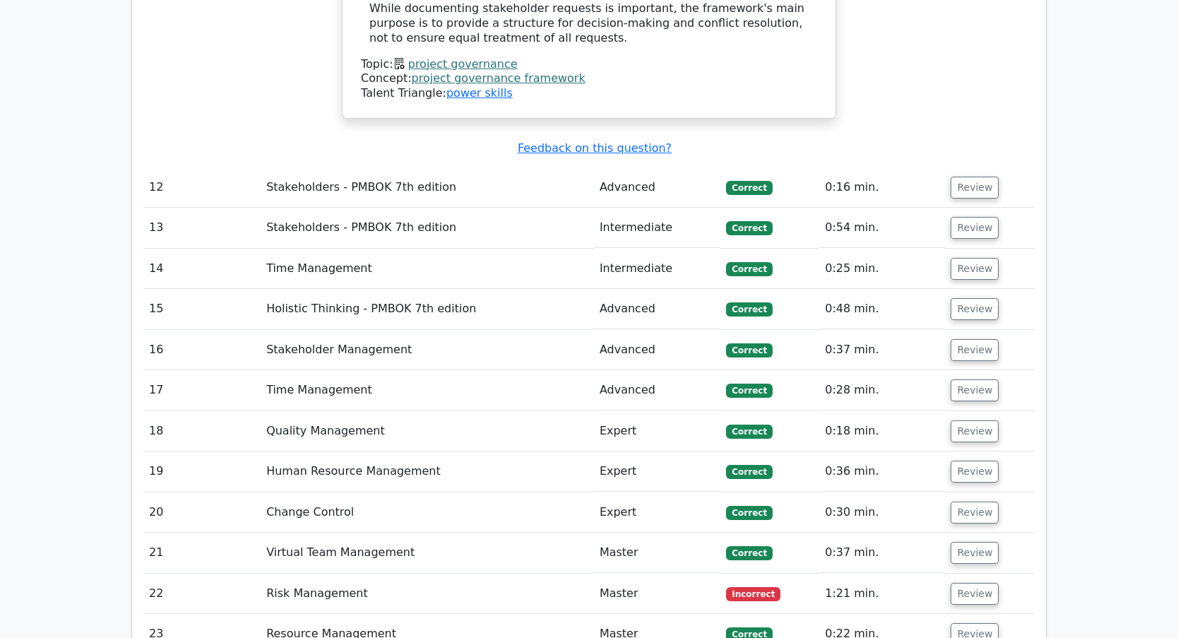
scroll to position [5440, 0]
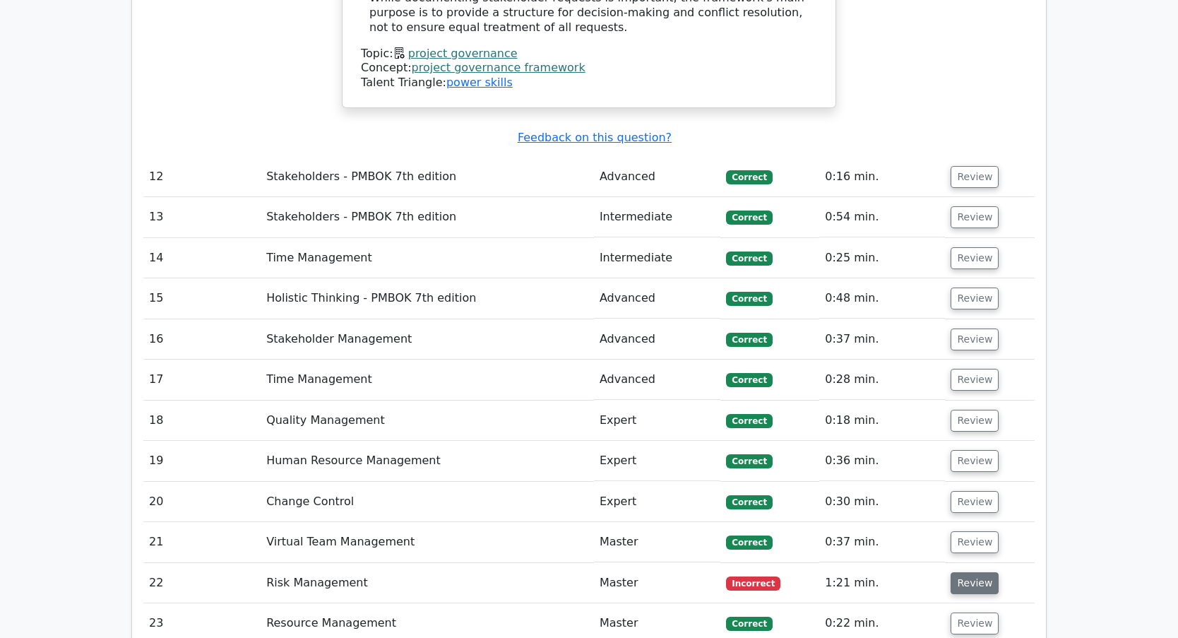
click at [975, 572] on button "Review" at bounding box center [975, 583] width 48 height 22
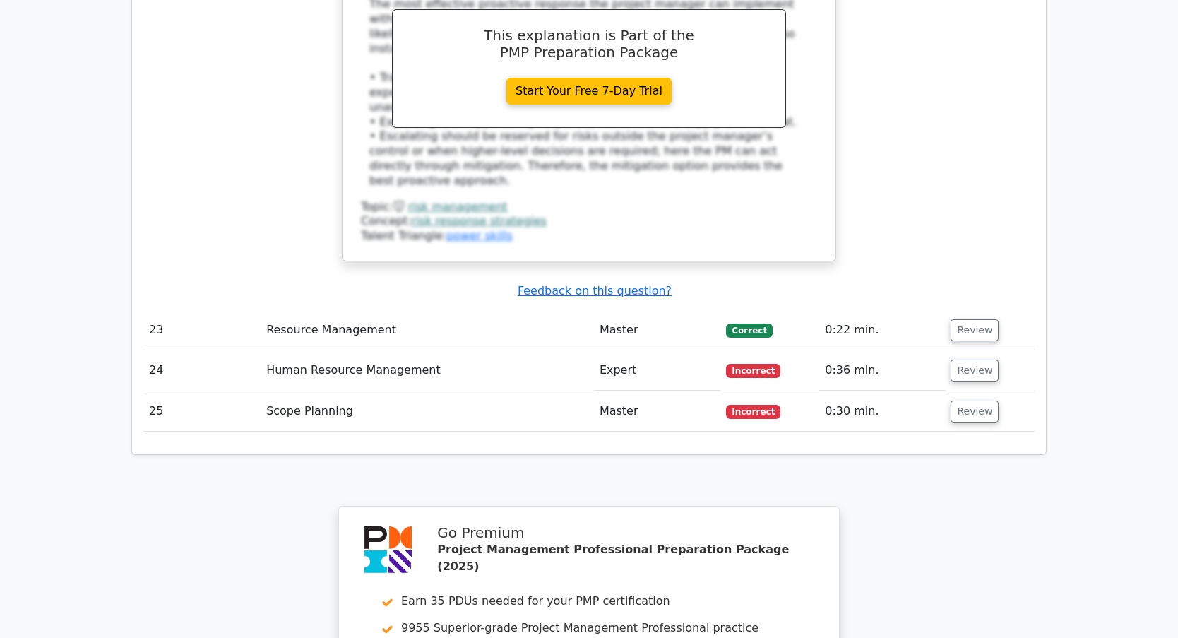
scroll to position [6570, 0]
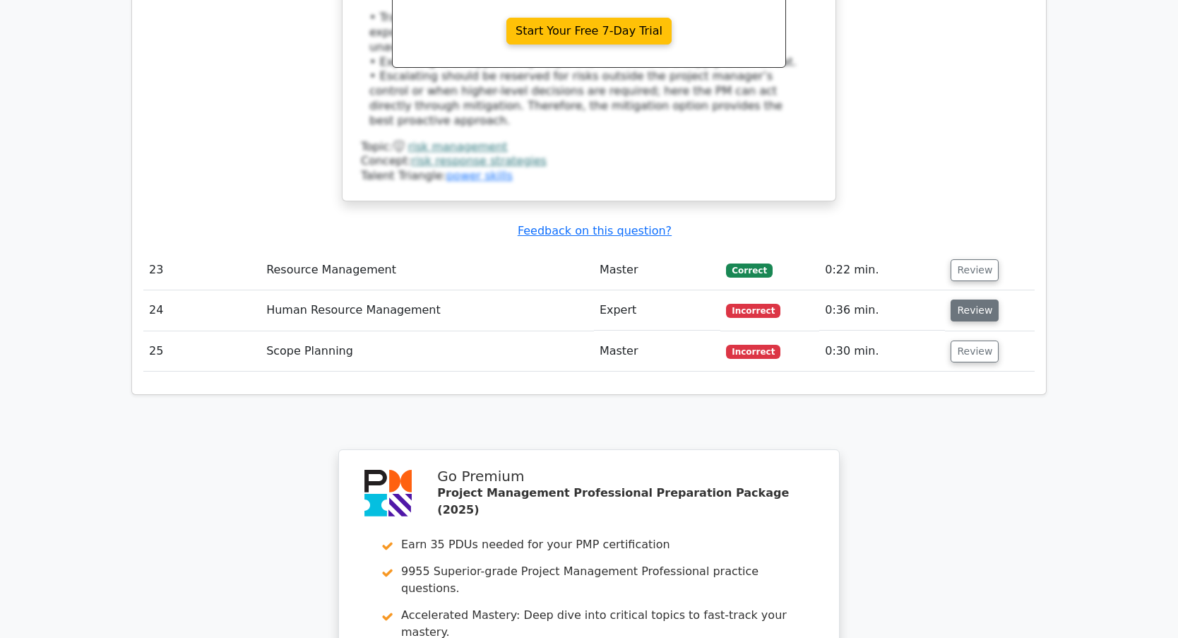
click at [968, 300] on button "Review" at bounding box center [975, 311] width 48 height 22
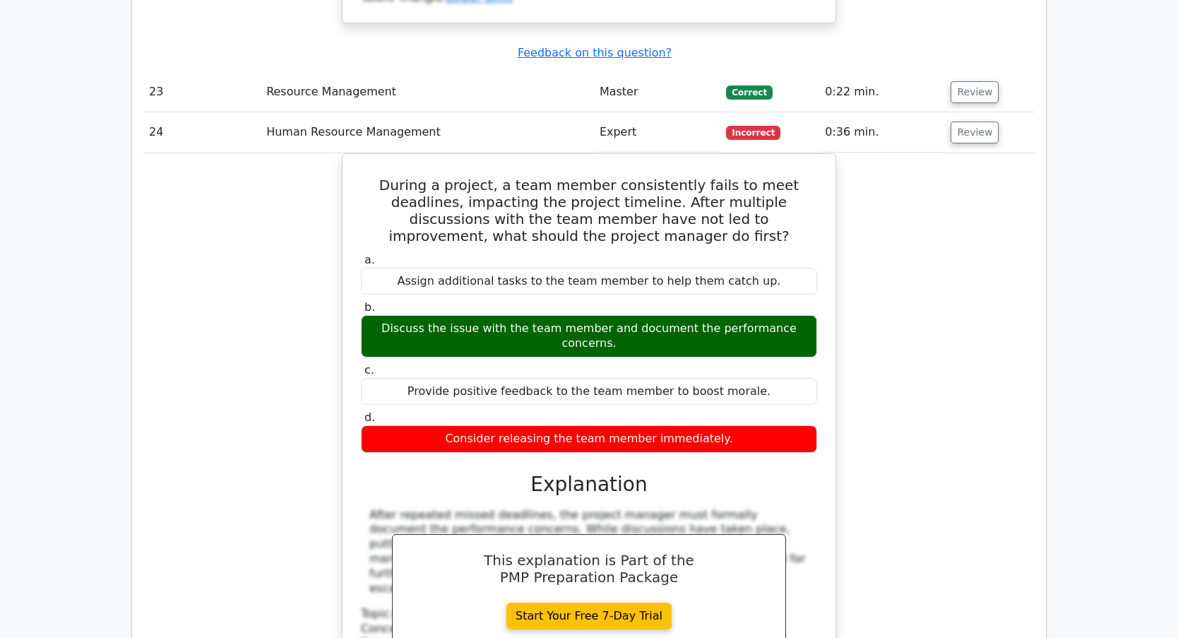
scroll to position [6994, 0]
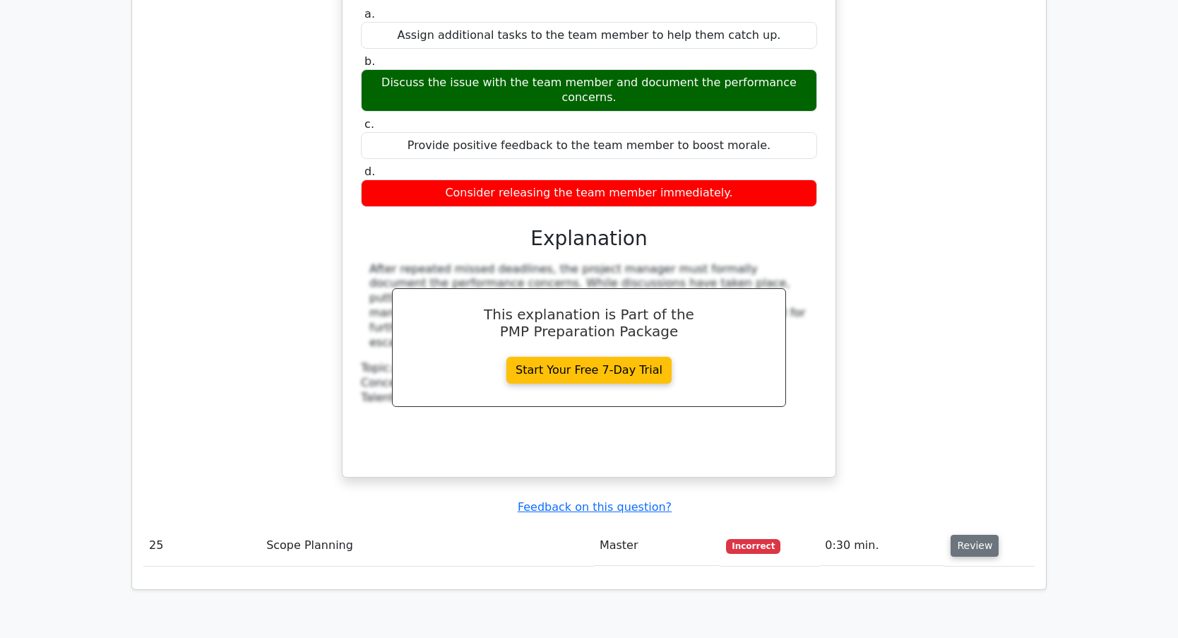
click at [977, 535] on button "Review" at bounding box center [975, 546] width 48 height 22
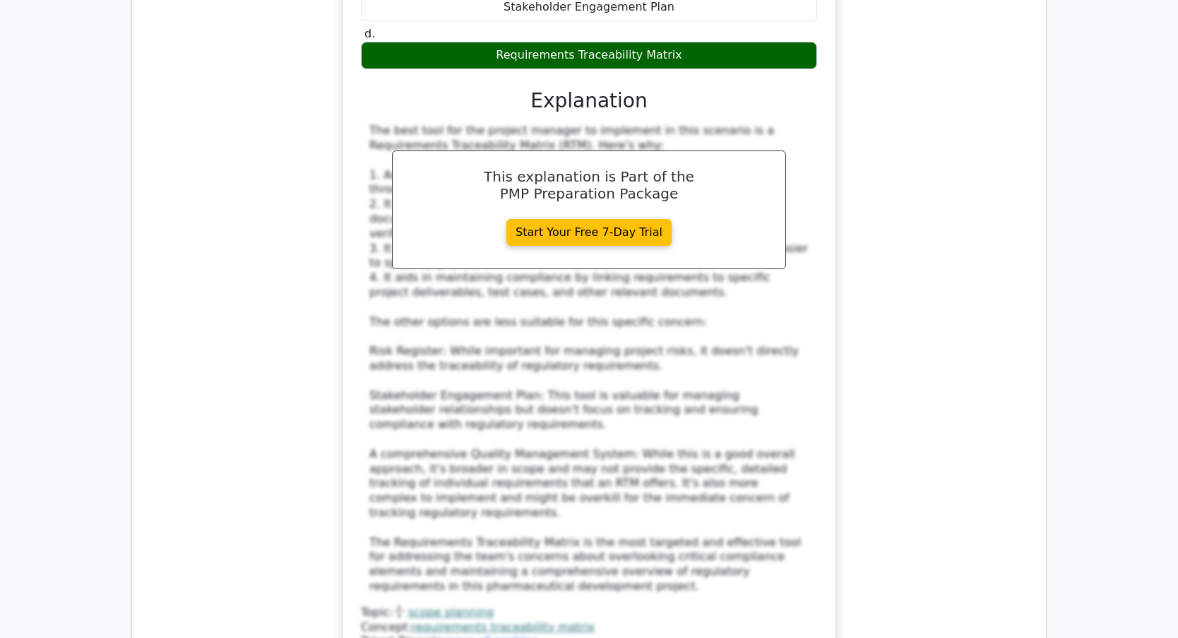
scroll to position [8195, 0]
